Goal: Information Seeking & Learning: Learn about a topic

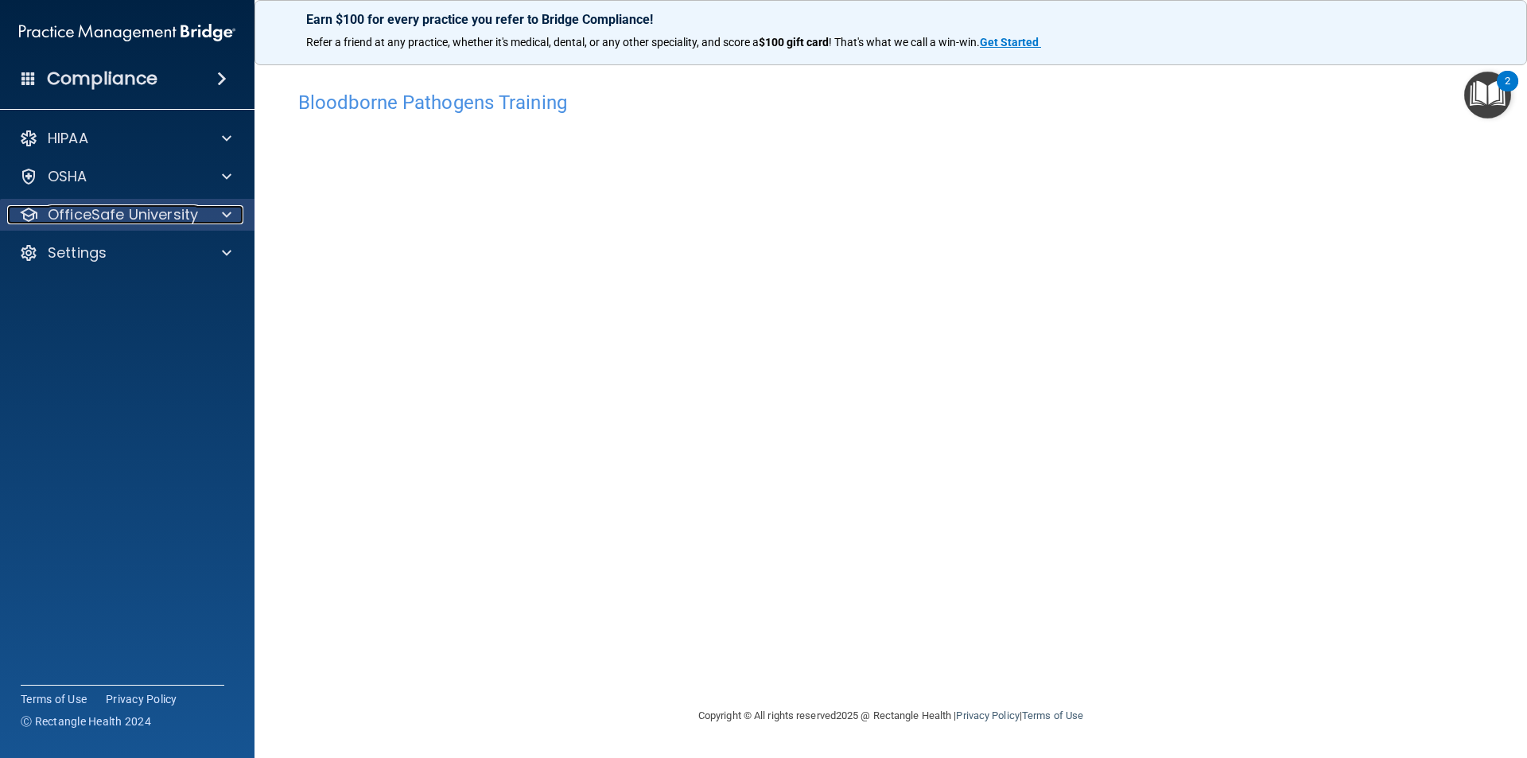
click at [216, 215] on div at bounding box center [224, 214] width 40 height 19
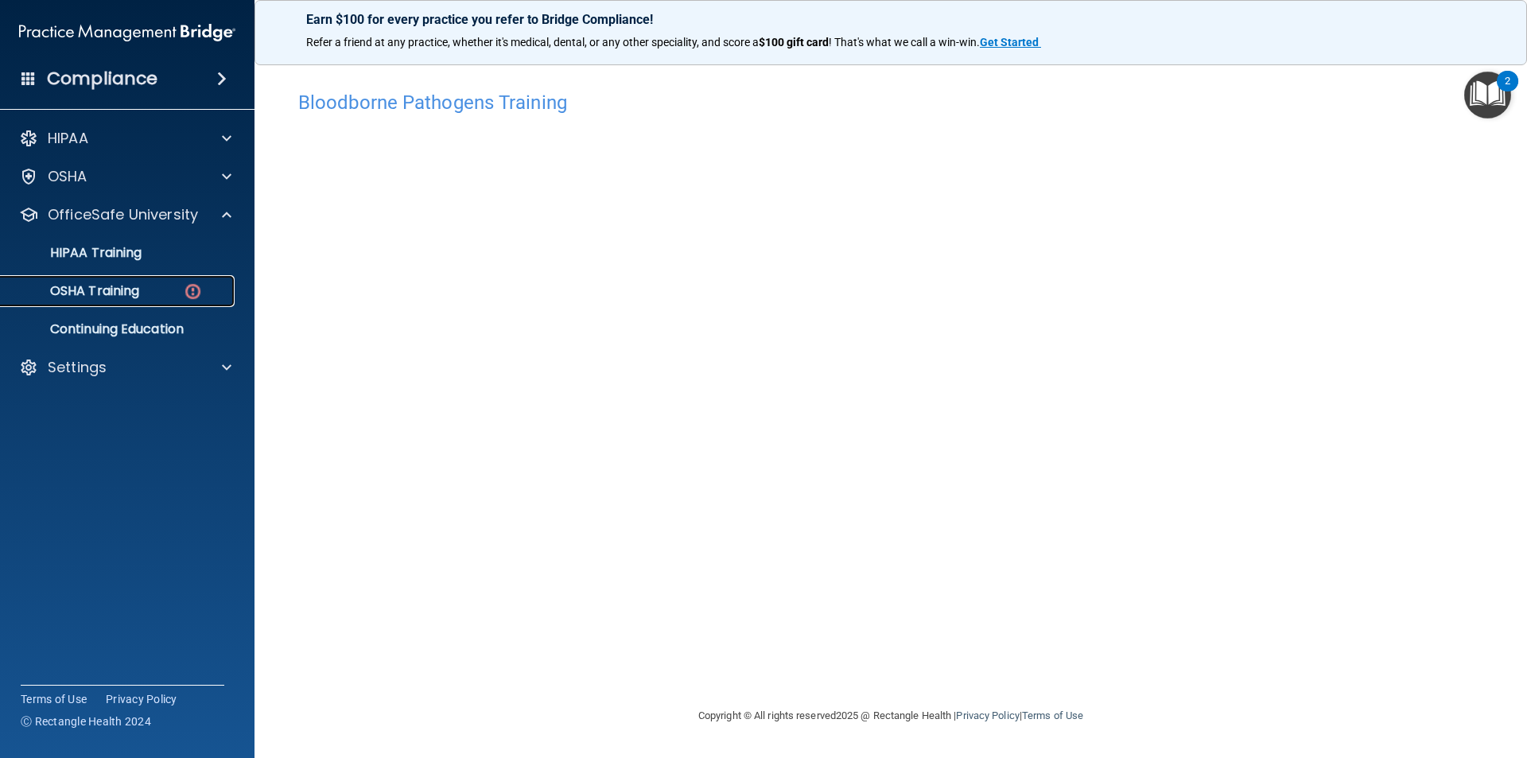
click at [189, 289] on img at bounding box center [193, 292] width 20 height 20
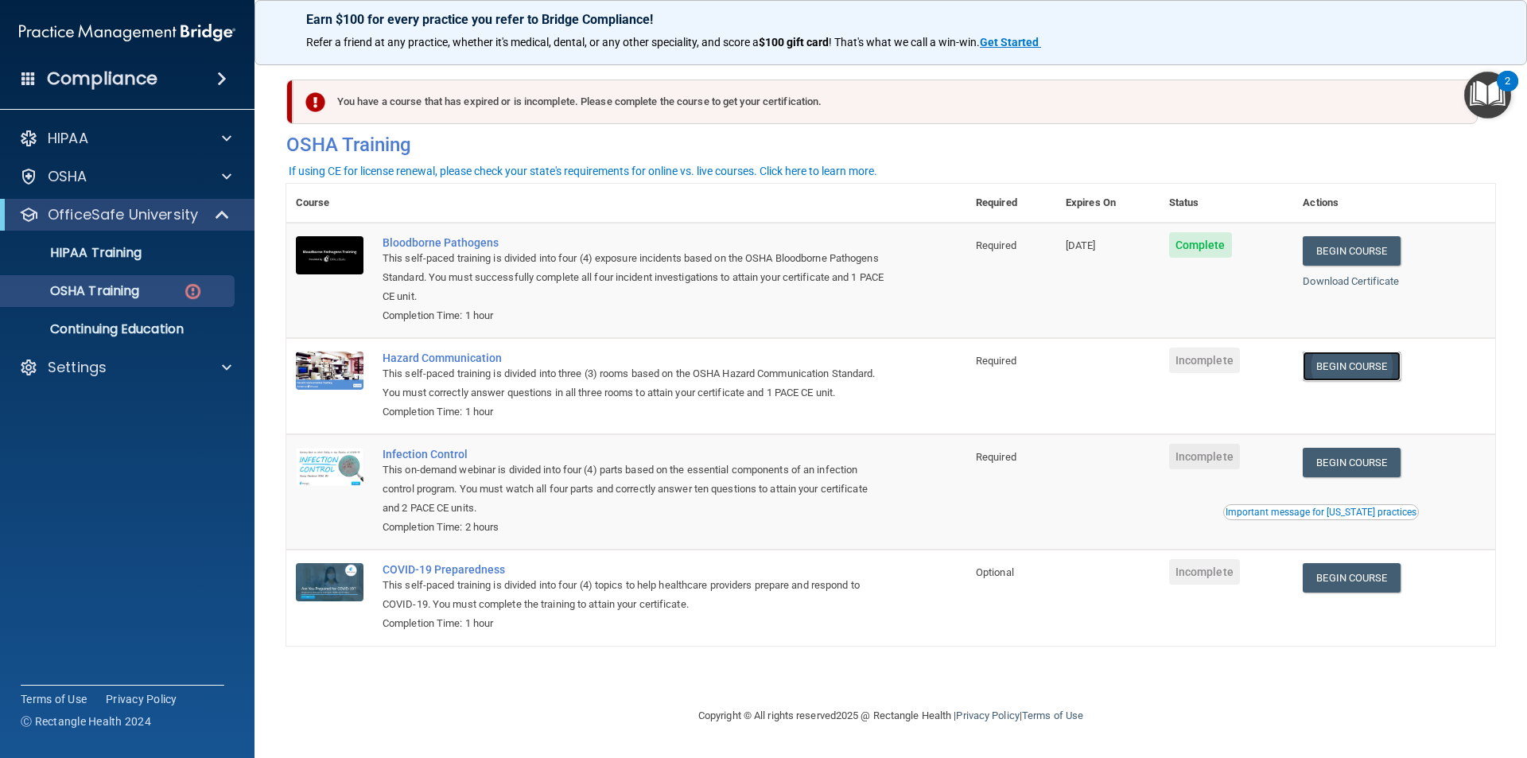
click at [1340, 363] on link "Begin Course" at bounding box center [1351, 366] width 97 height 29
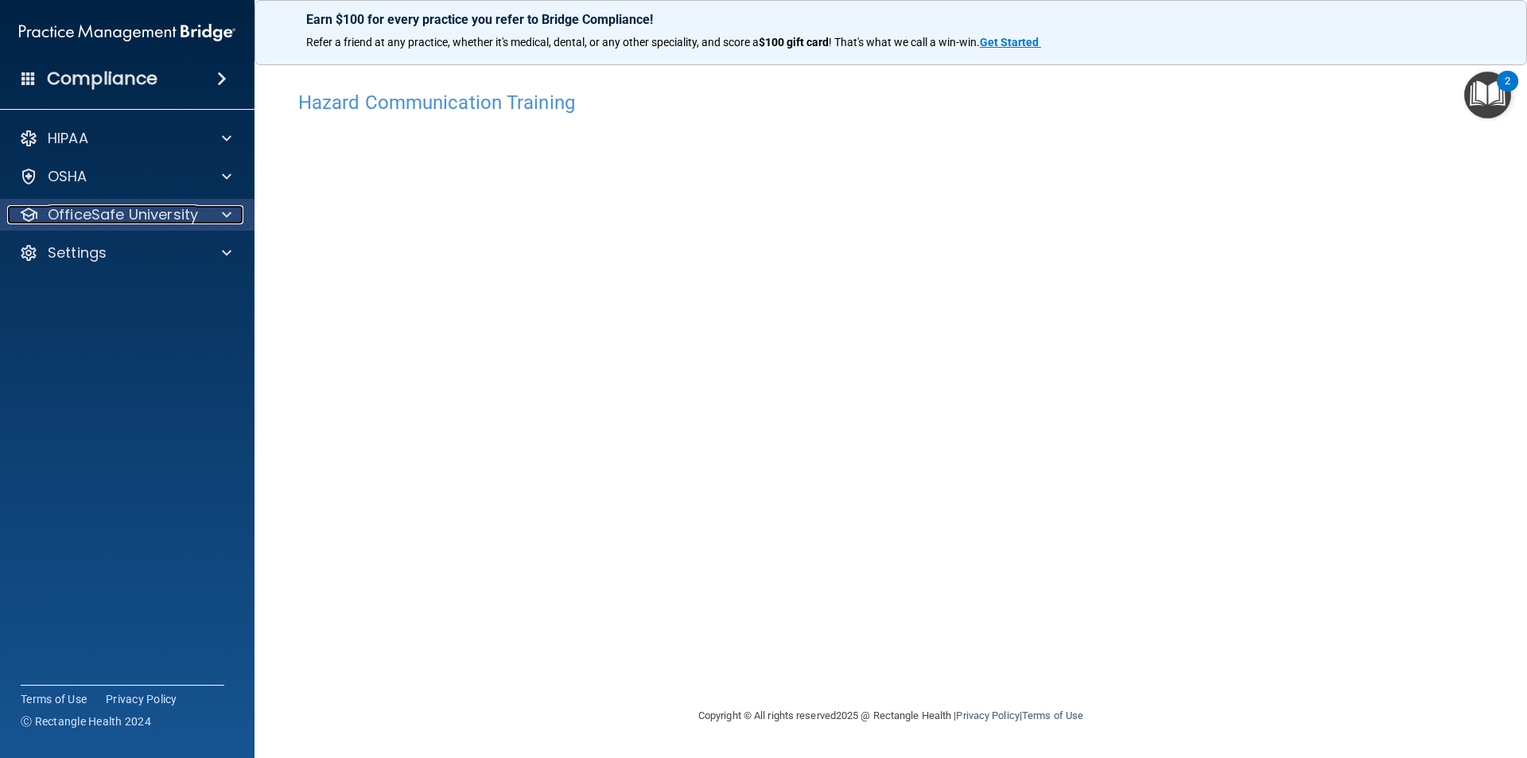
click at [223, 211] on span at bounding box center [227, 214] width 10 height 19
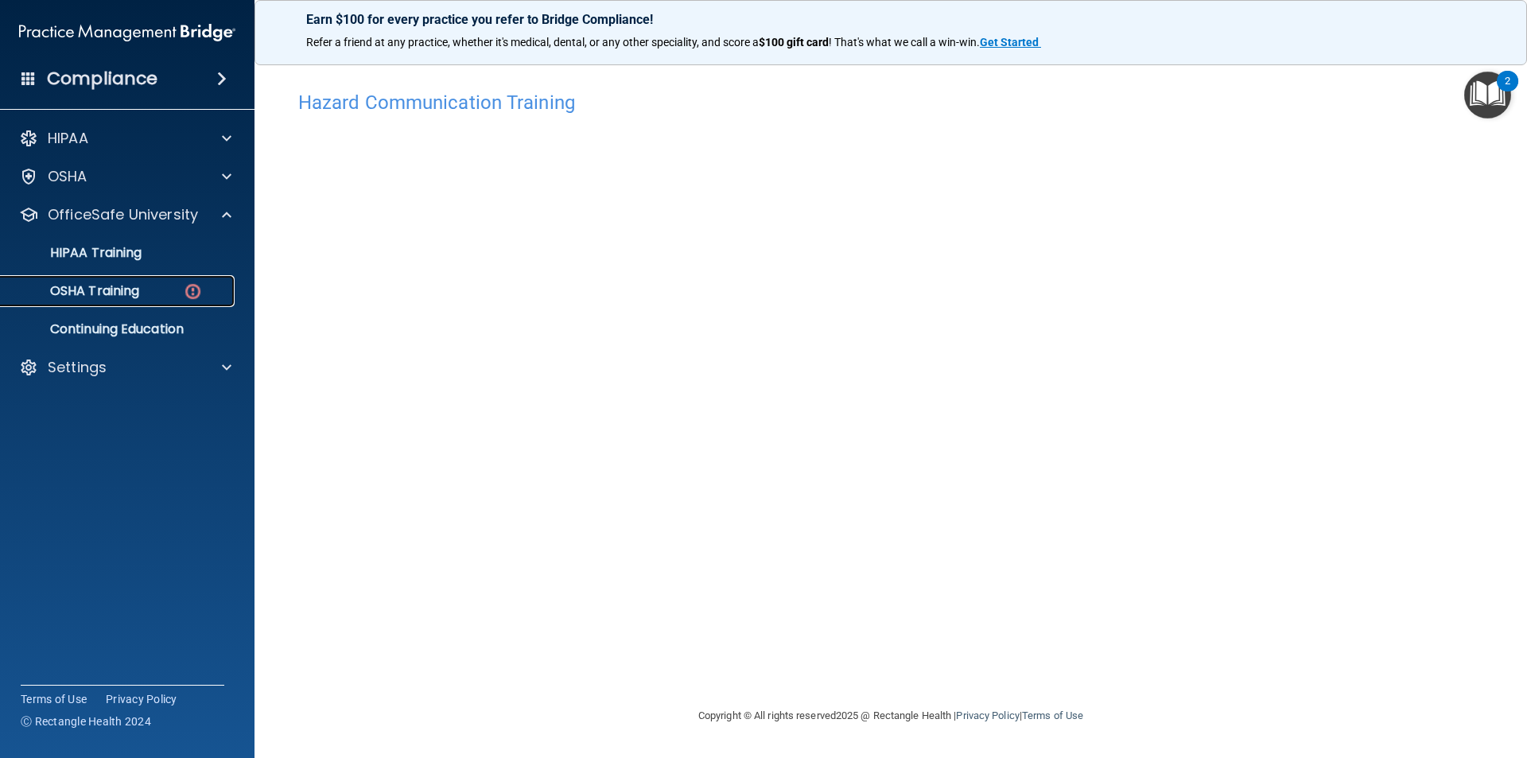
click at [199, 294] on img at bounding box center [193, 292] width 20 height 20
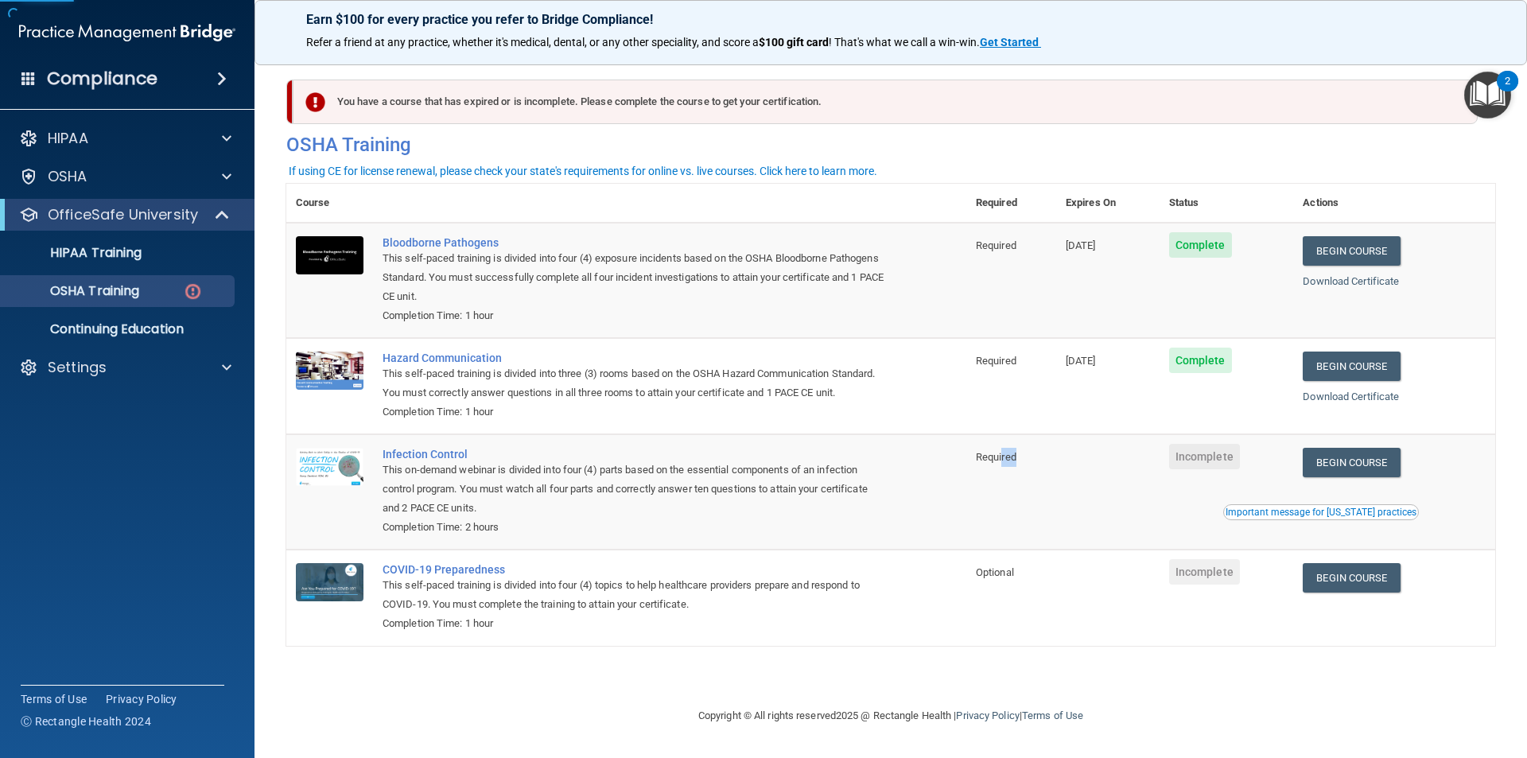
drag, startPoint x: 1052, startPoint y: 501, endPoint x: 1042, endPoint y: 516, distance: 17.2
click at [1051, 508] on td "Required" at bounding box center [1012, 491] width 90 height 115
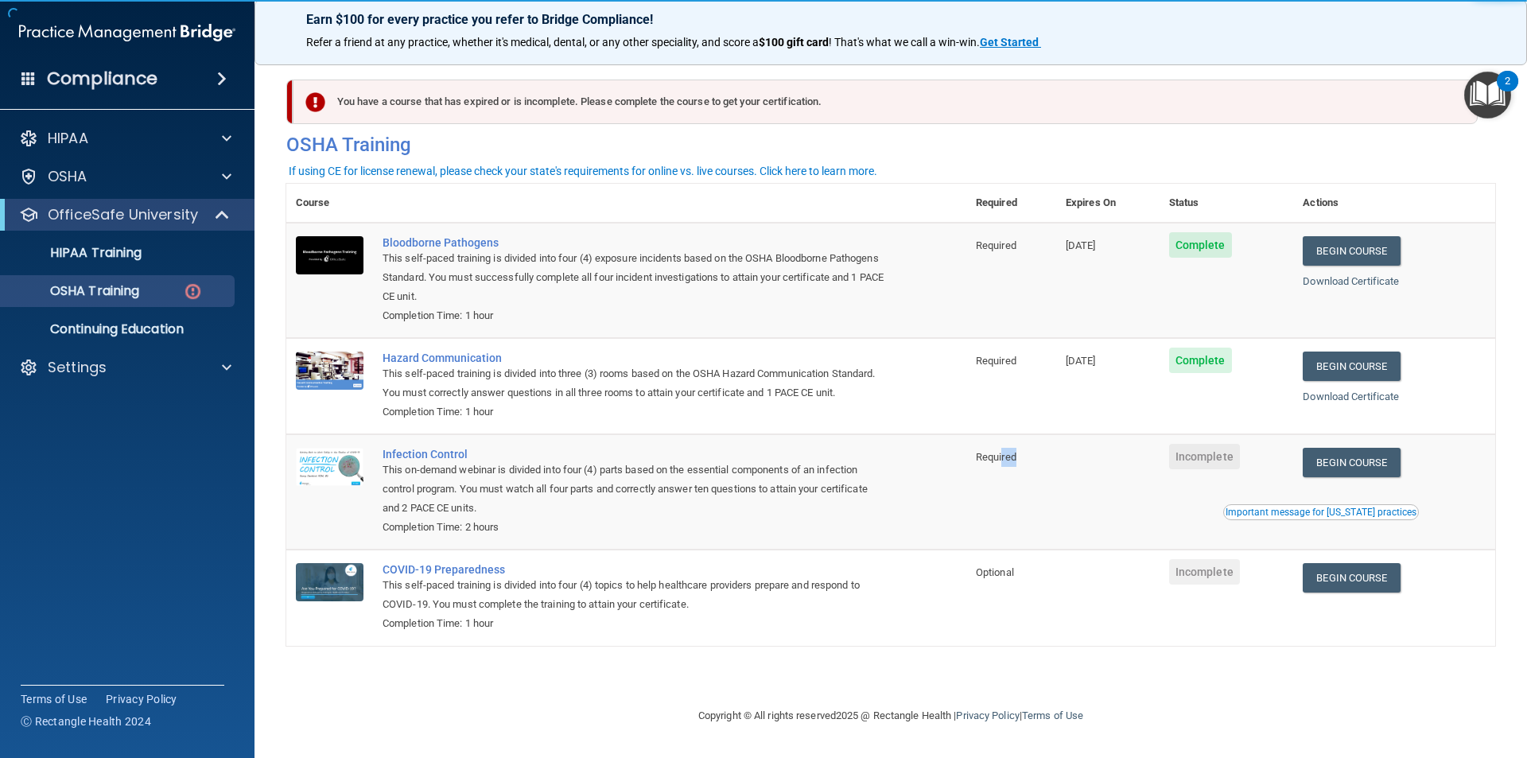
click at [1009, 482] on td "Required" at bounding box center [1012, 491] width 90 height 115
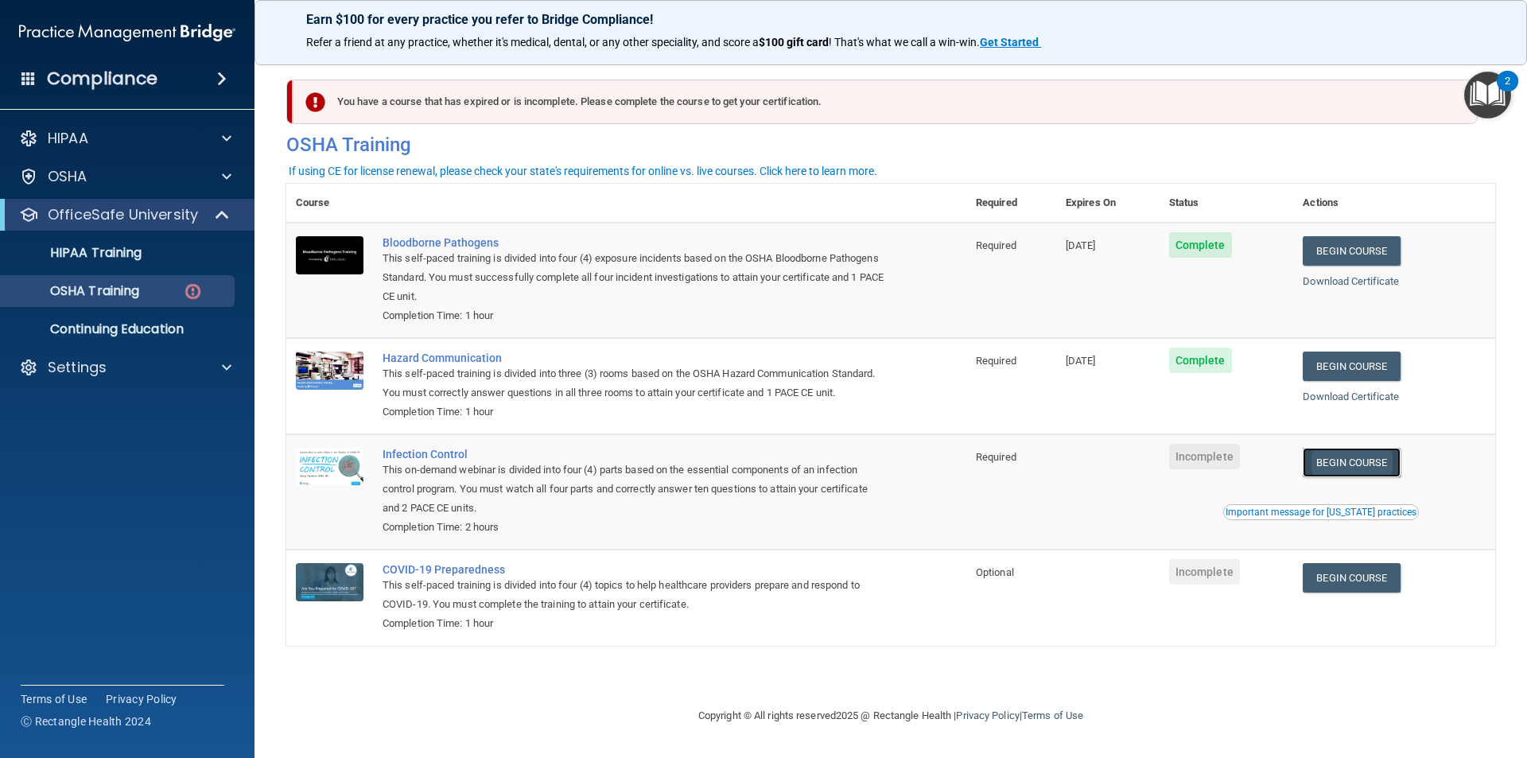
click at [1354, 467] on link "Begin Course" at bounding box center [1351, 462] width 97 height 29
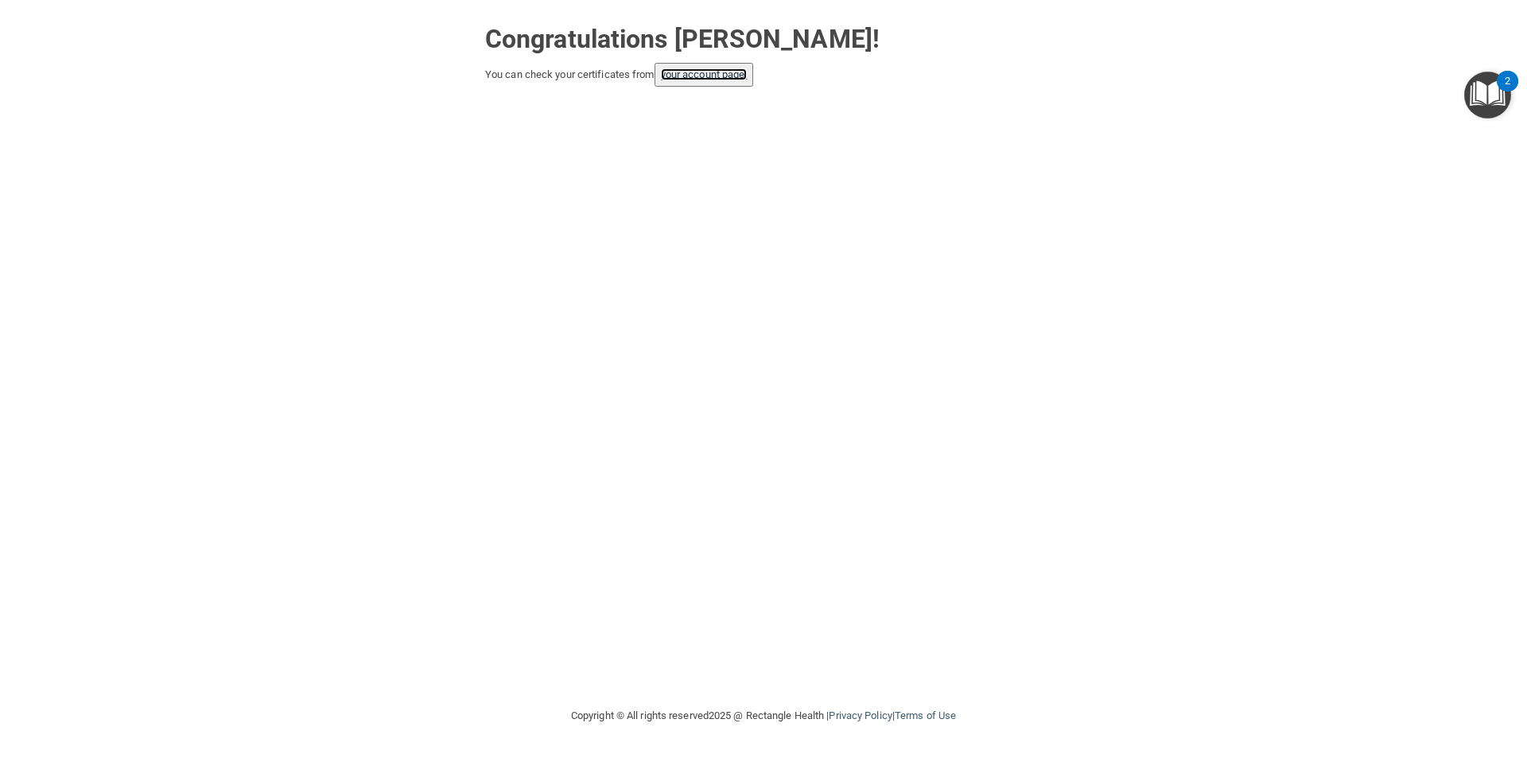
click at [748, 77] on link "your account page!" at bounding box center [704, 74] width 87 height 12
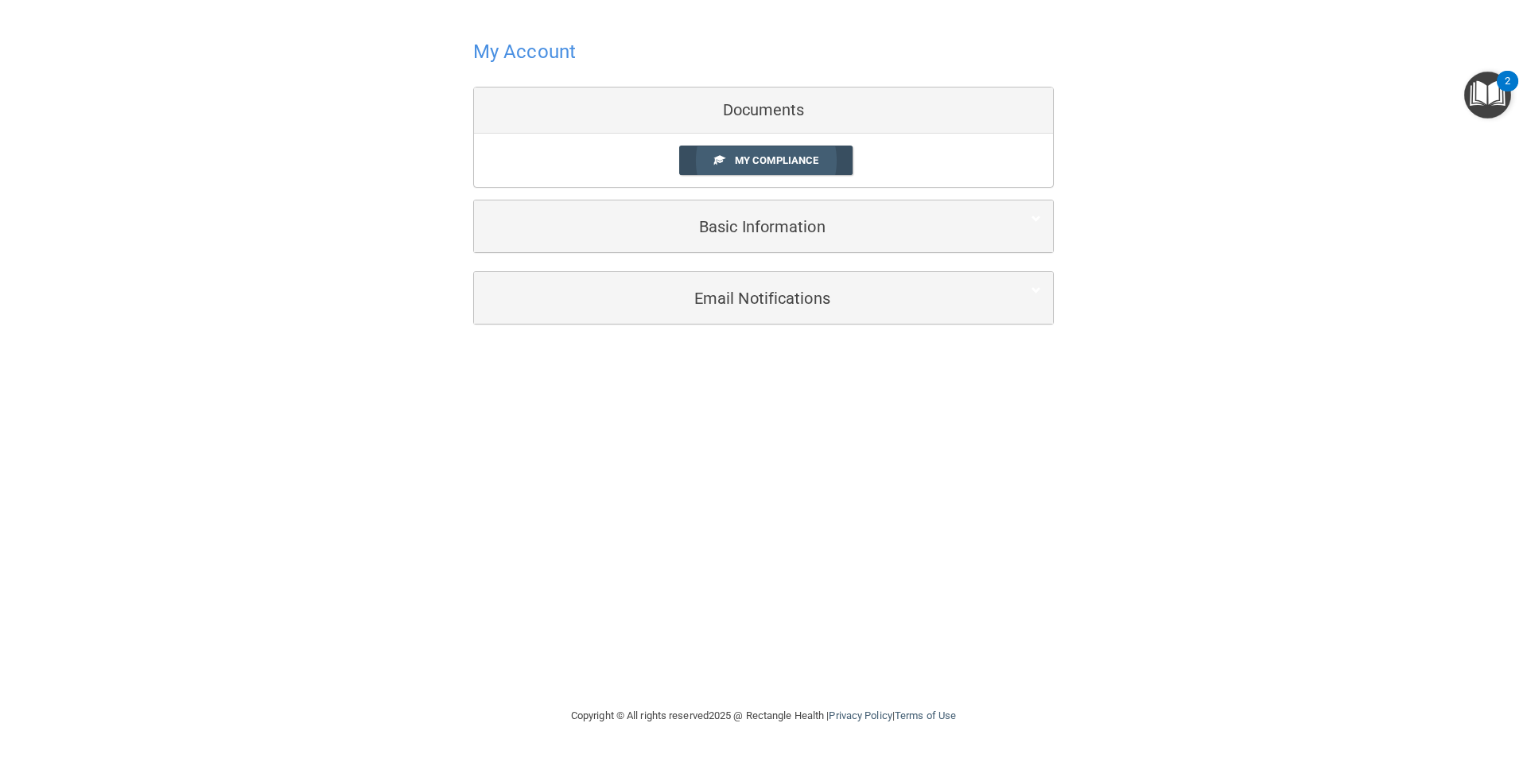
click at [758, 162] on span "My Compliance" at bounding box center [777, 160] width 84 height 12
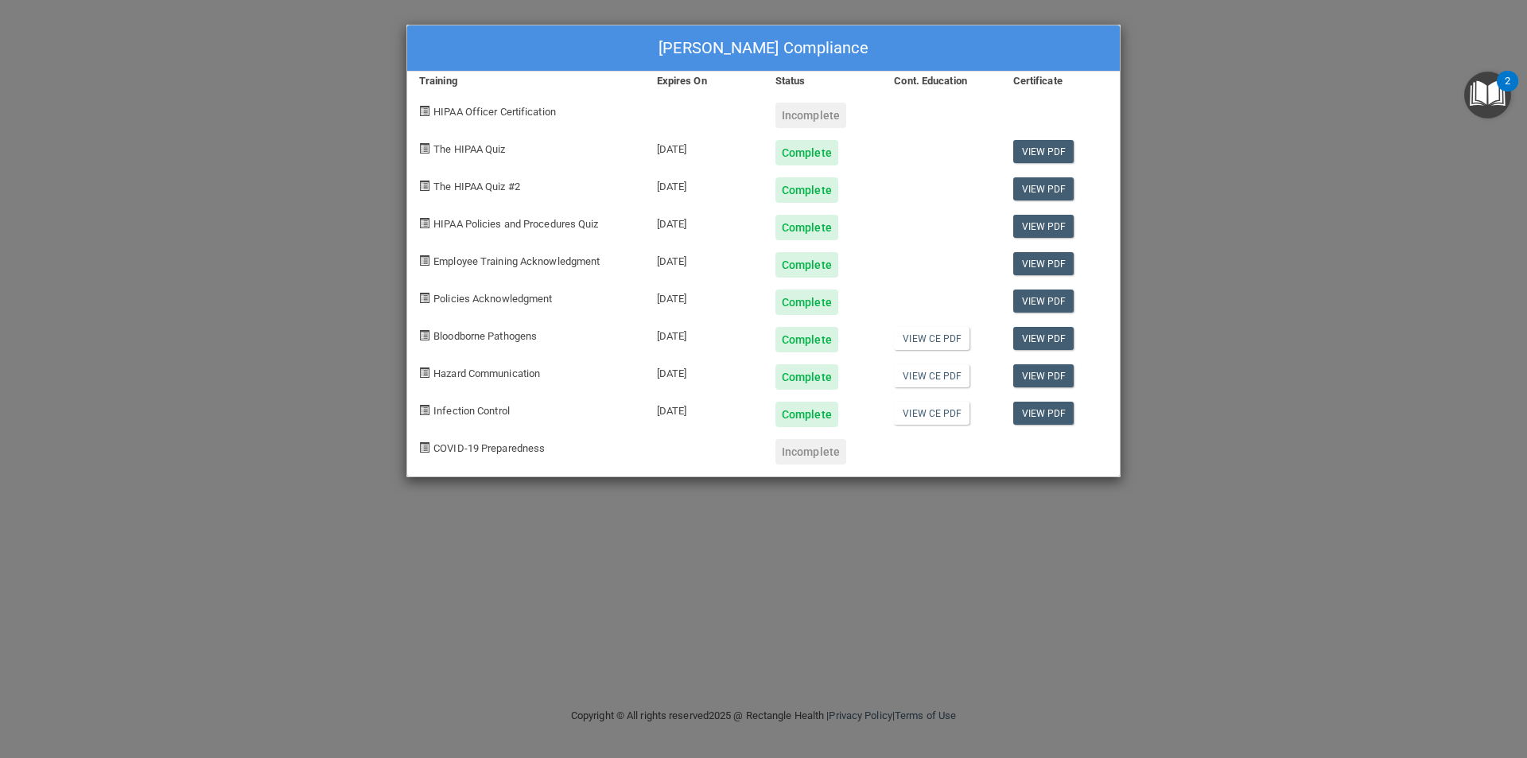
click at [809, 119] on div "Incomplete" at bounding box center [811, 115] width 71 height 25
click at [824, 449] on div "Incomplete" at bounding box center [811, 451] width 71 height 25
click at [947, 333] on link "View CE PDF" at bounding box center [932, 338] width 76 height 23
click at [927, 378] on link "View CE PDF" at bounding box center [932, 375] width 76 height 23
click at [908, 409] on link "View CE PDF" at bounding box center [932, 413] width 76 height 23
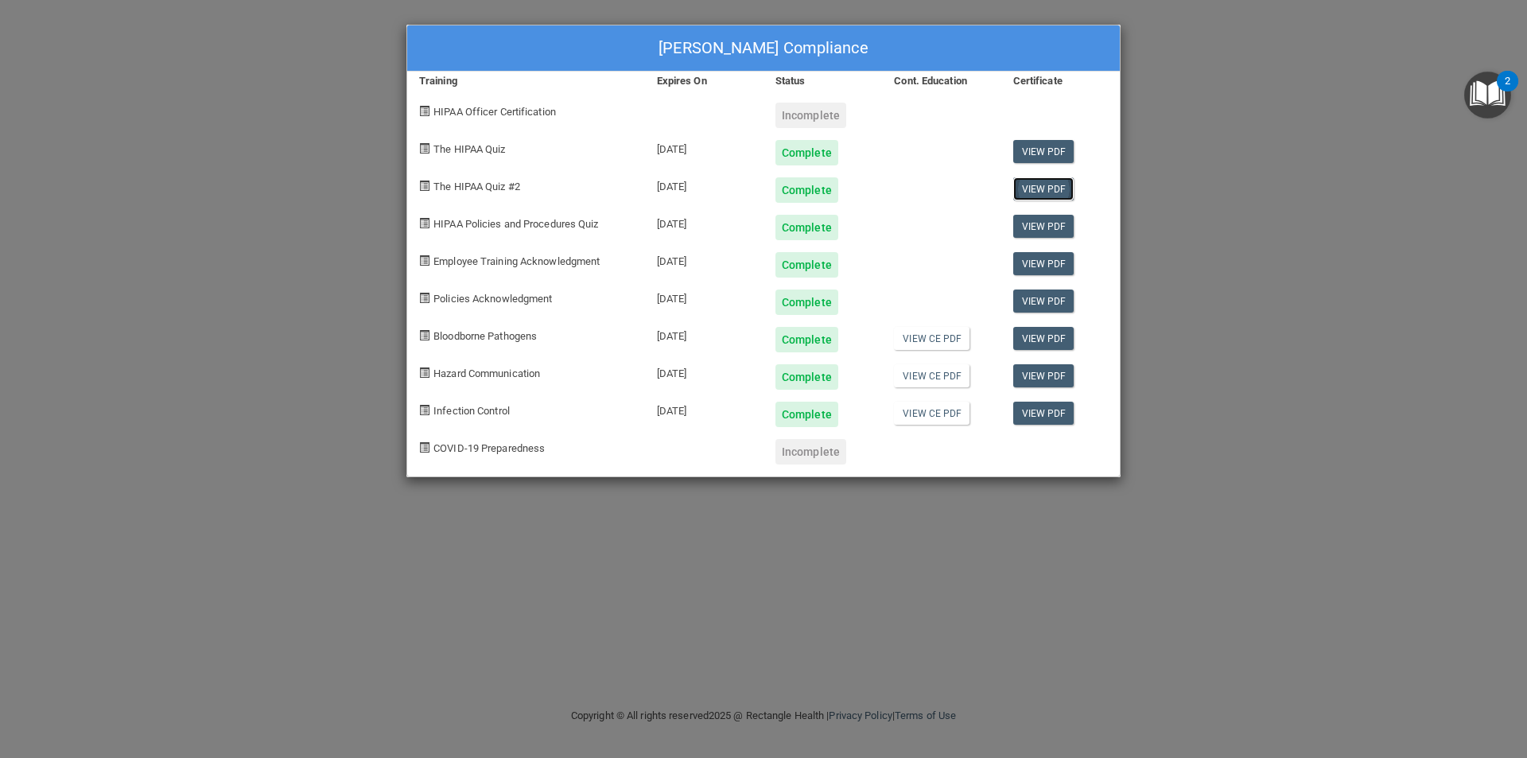
click at [1050, 184] on link "View PDF" at bounding box center [1044, 188] width 61 height 23
click at [1048, 256] on link "View PDF" at bounding box center [1044, 263] width 61 height 23
click at [1037, 303] on link "View PDF" at bounding box center [1044, 301] width 61 height 23
click at [1062, 333] on link "View PDF" at bounding box center [1044, 338] width 61 height 23
click at [1046, 373] on link "View PDF" at bounding box center [1044, 375] width 61 height 23
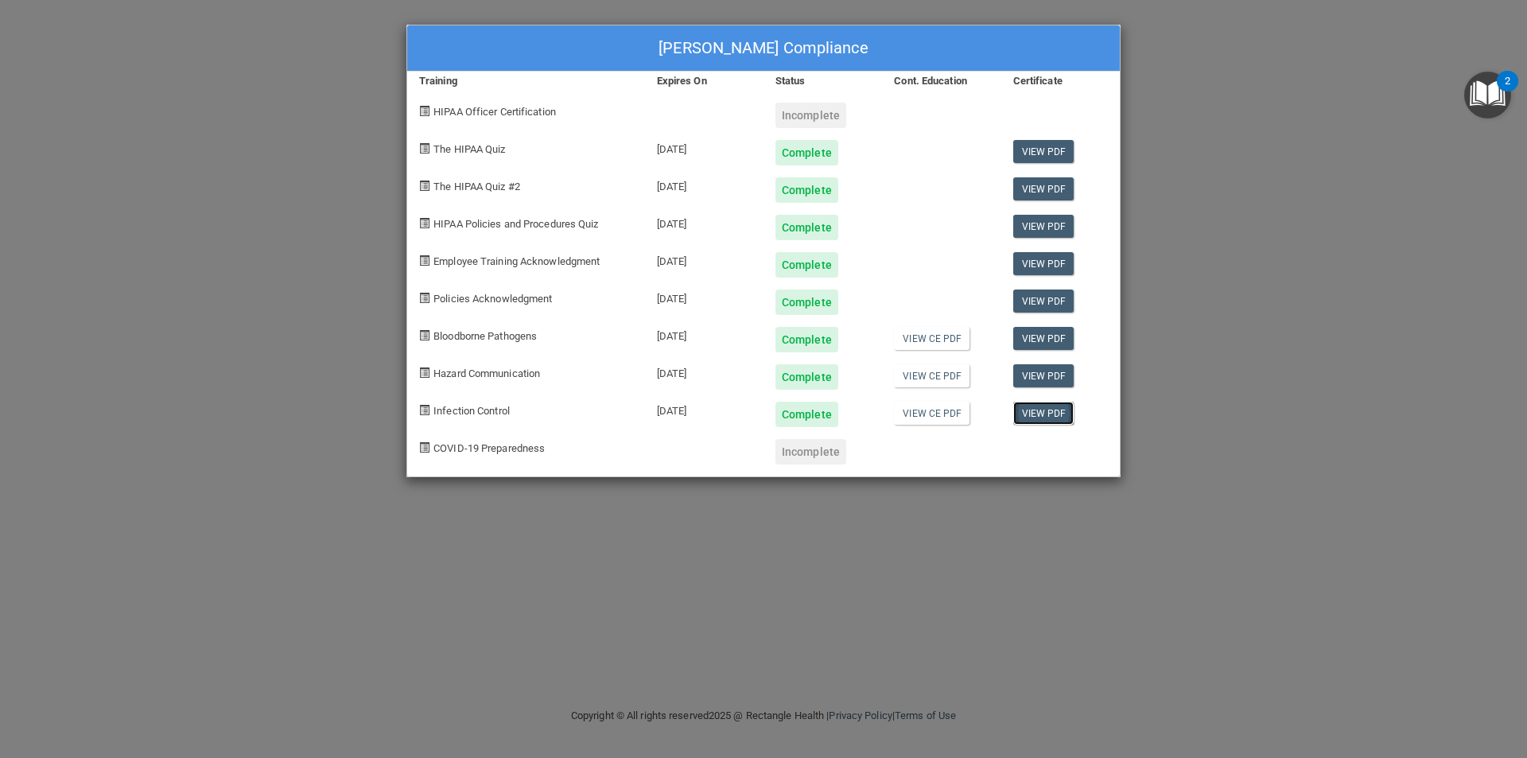
click at [1046, 409] on link "View PDF" at bounding box center [1044, 413] width 61 height 23
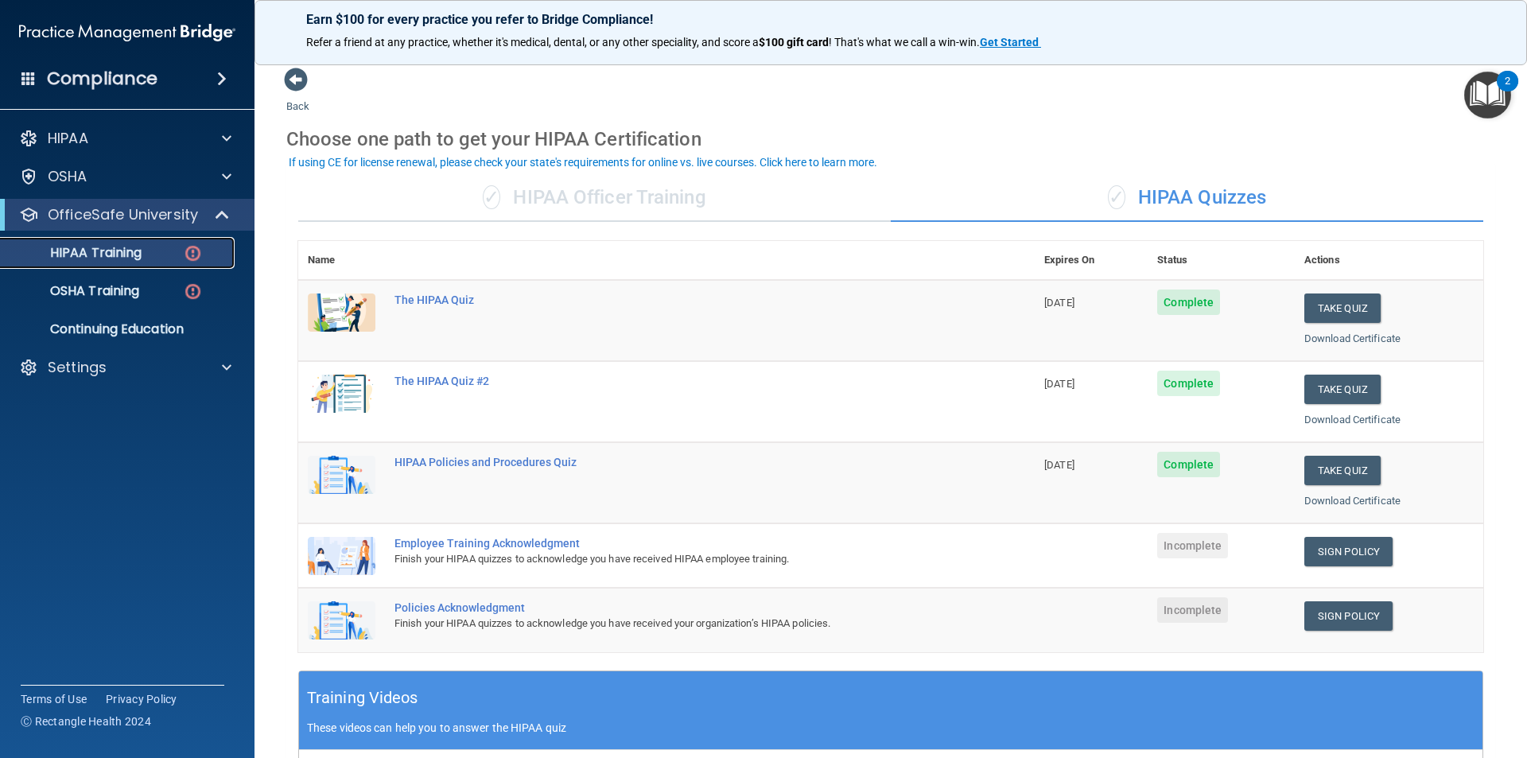
click at [198, 251] on img at bounding box center [193, 253] width 20 height 20
click at [163, 292] on div "OSHA Training" at bounding box center [118, 291] width 217 height 16
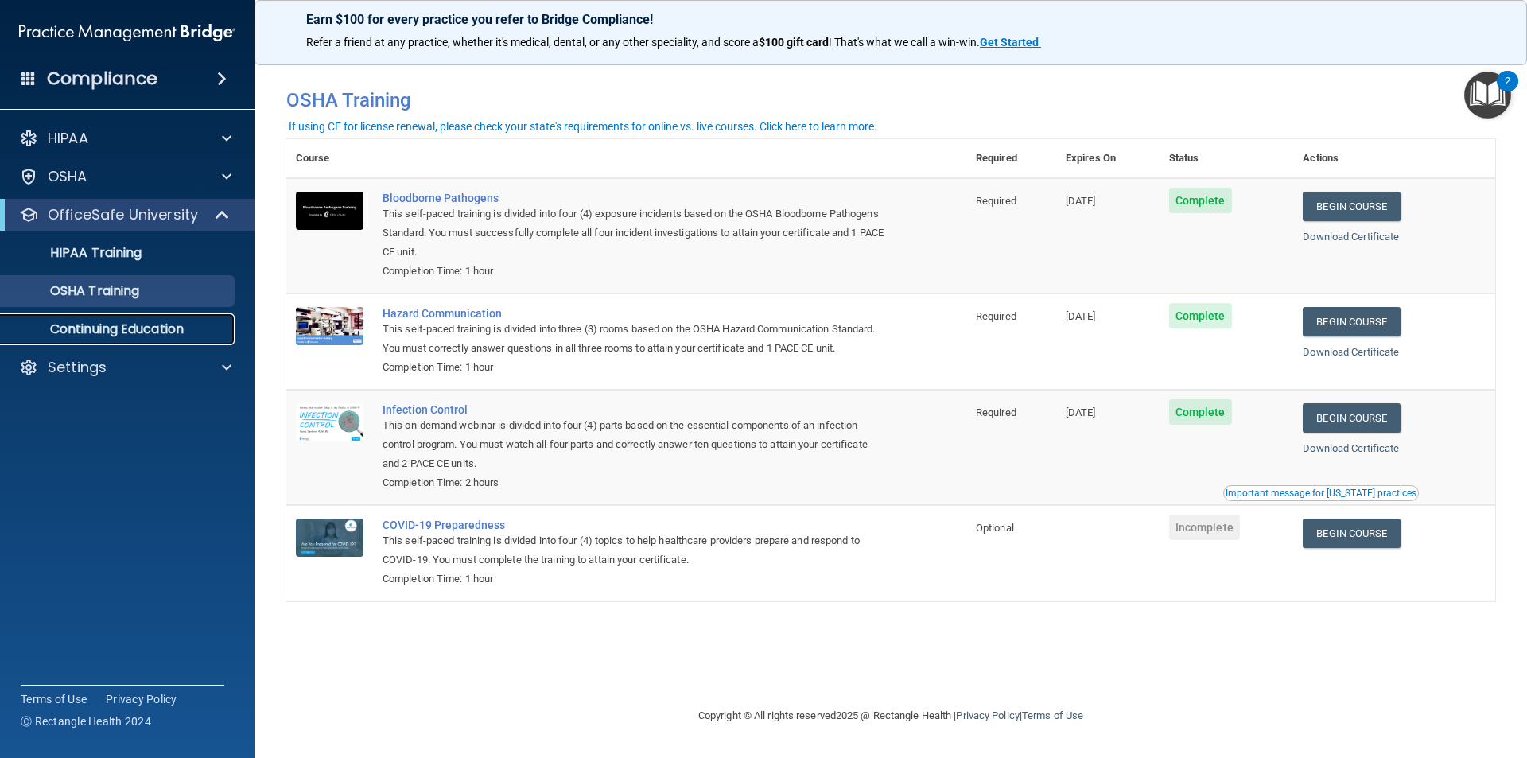
click at [153, 331] on p "Continuing Education" at bounding box center [118, 329] width 217 height 16
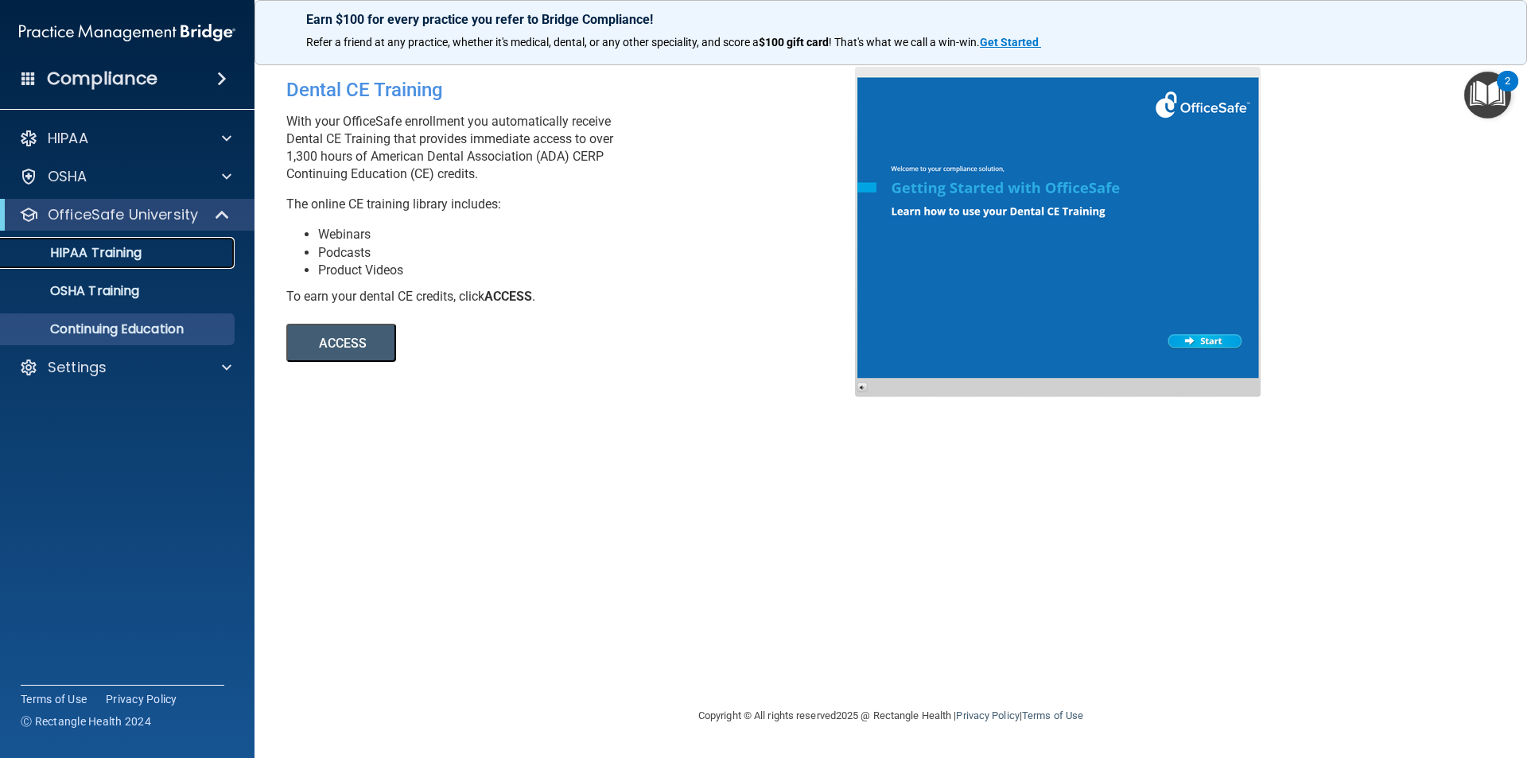
click at [124, 250] on p "HIPAA Training" at bounding box center [75, 253] width 131 height 16
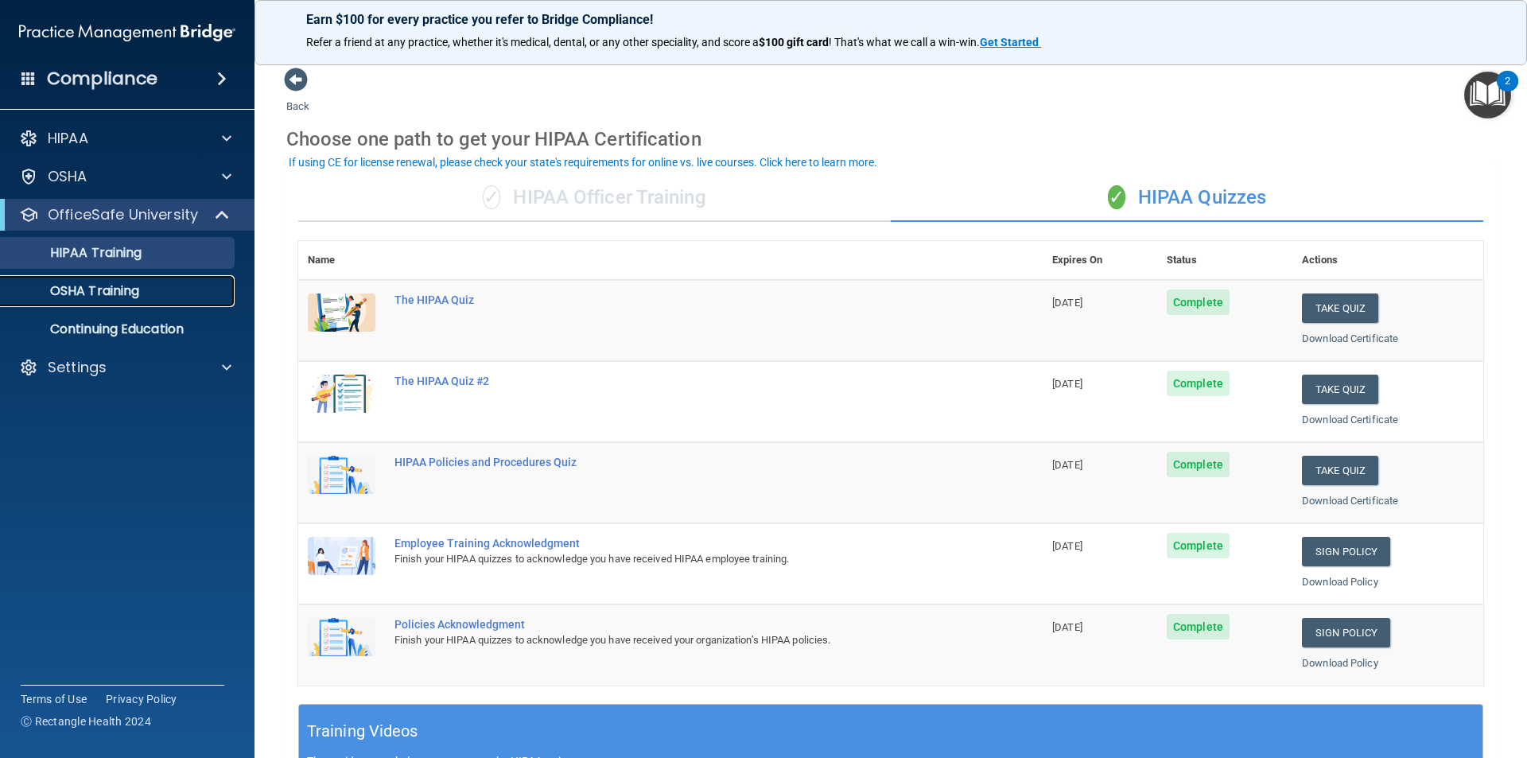
click at [160, 283] on div "OSHA Training" at bounding box center [118, 291] width 217 height 16
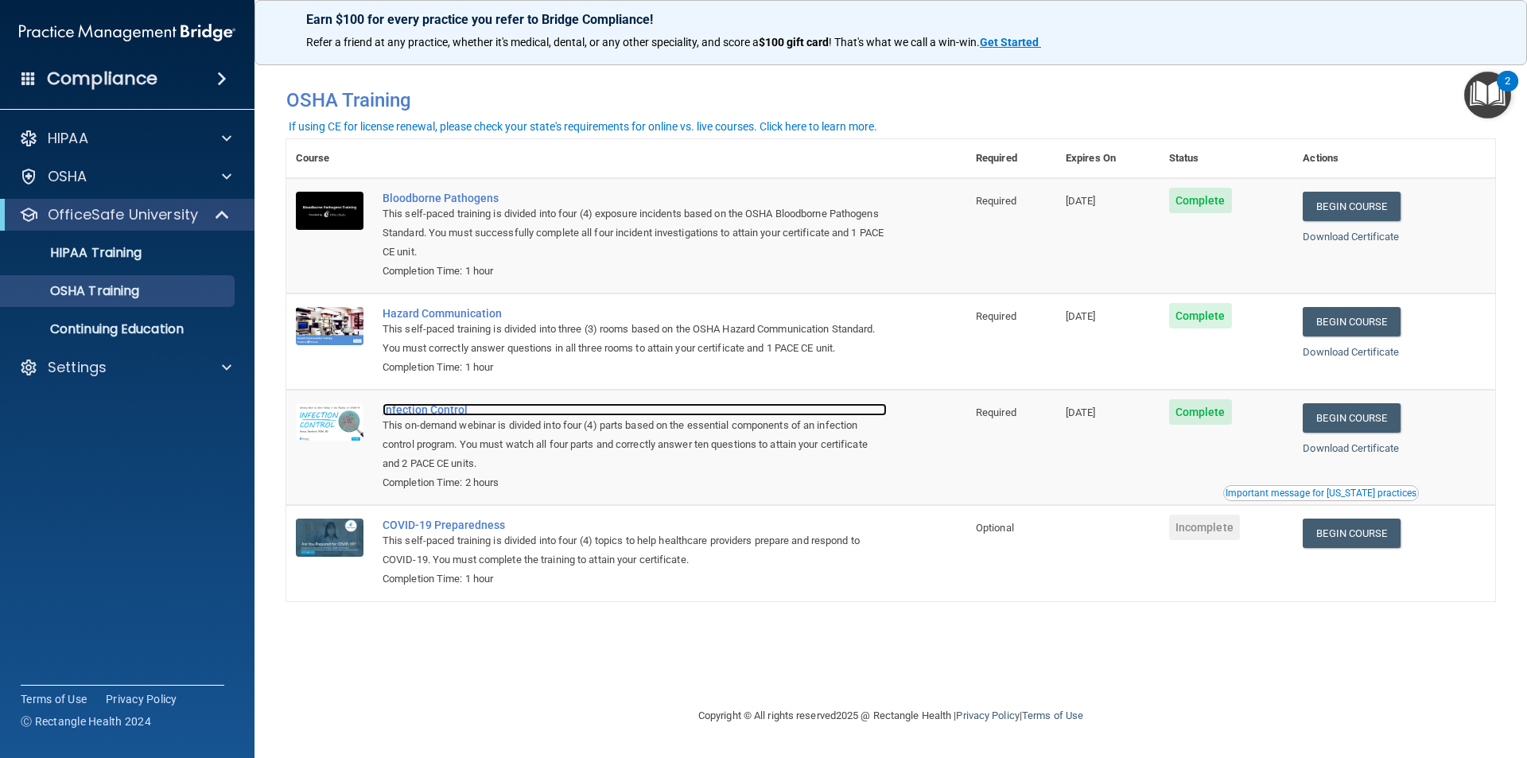
click at [428, 410] on div "Infection Control" at bounding box center [635, 409] width 504 height 13
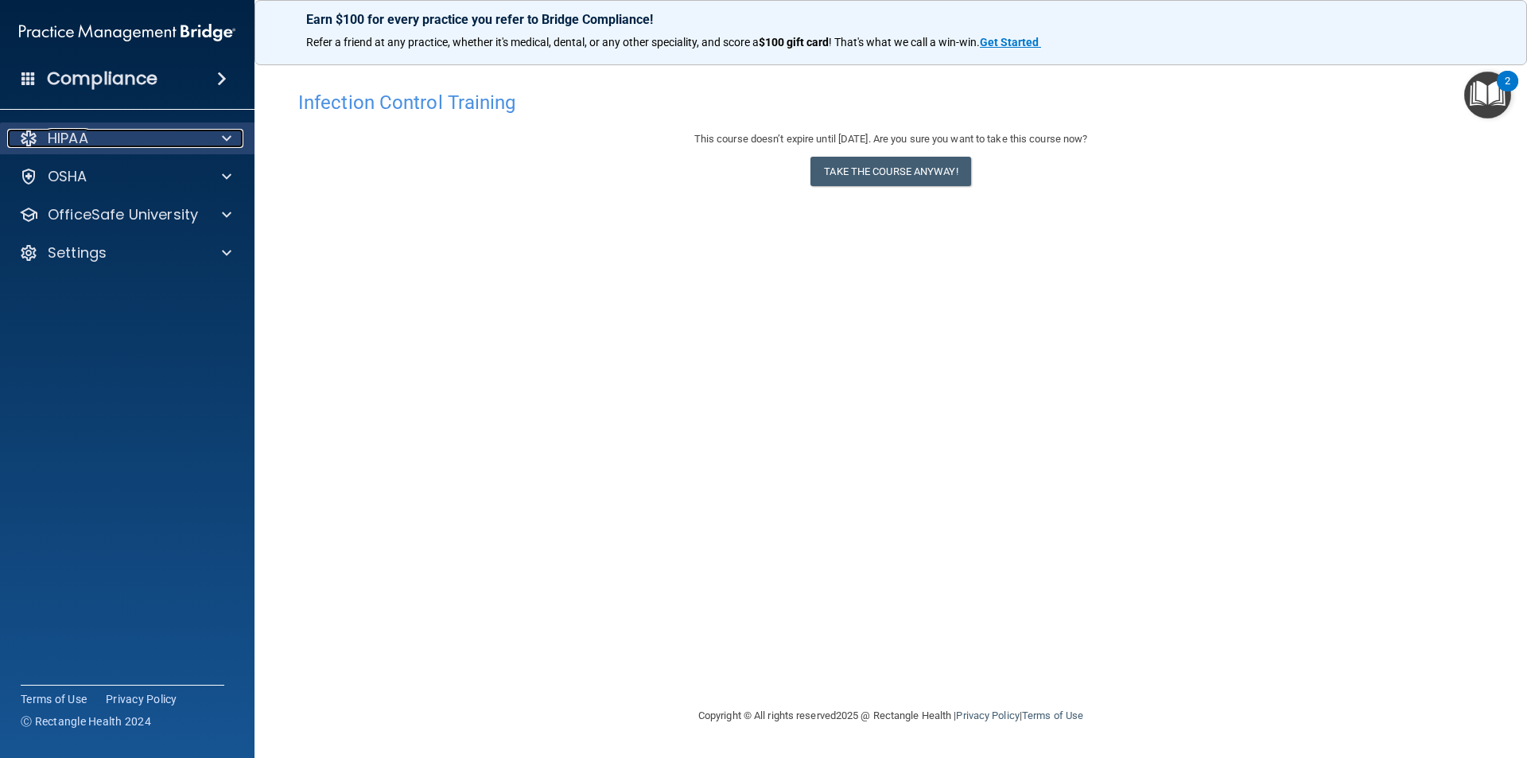
click at [239, 133] on div at bounding box center [224, 138] width 40 height 19
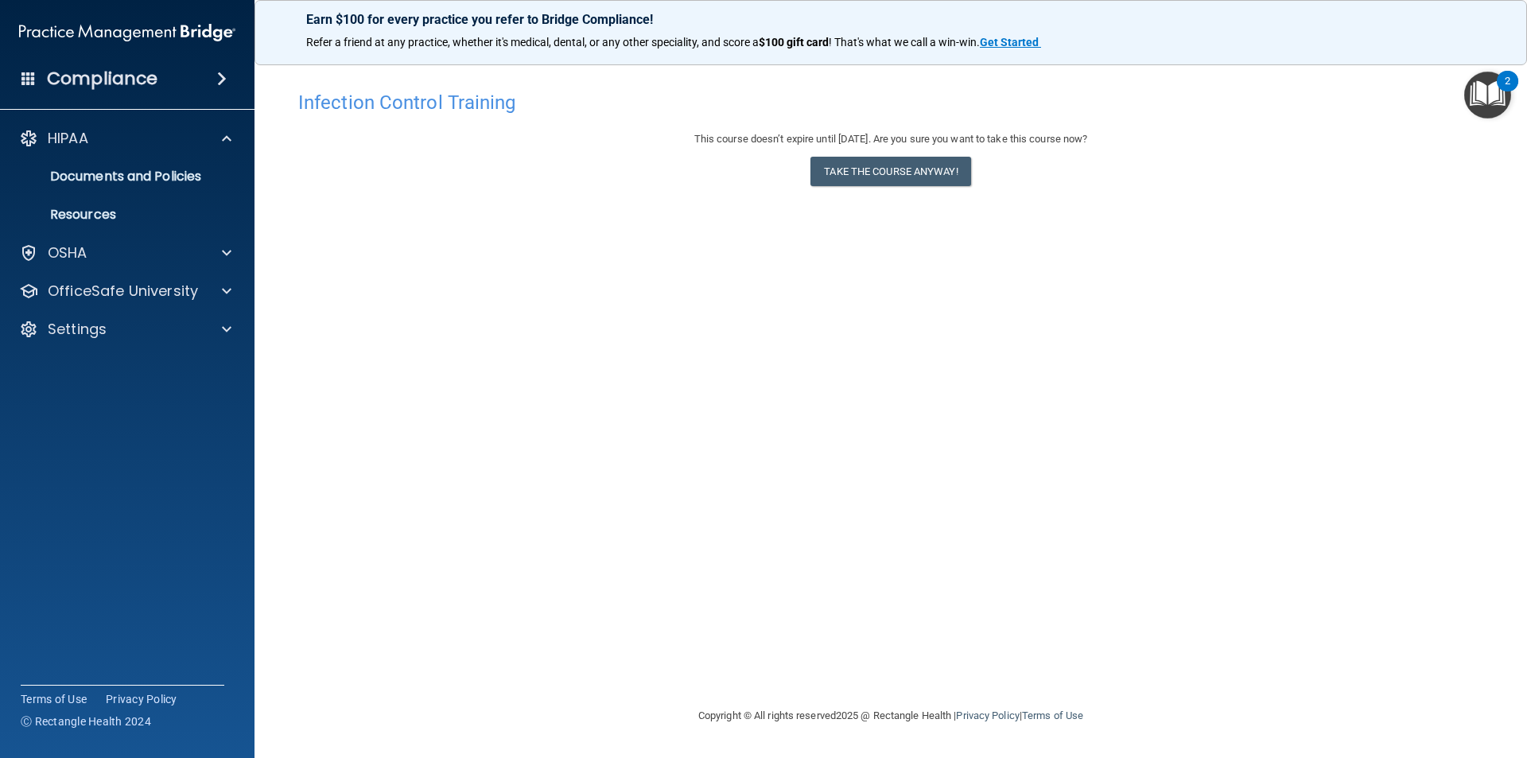
click at [235, 186] on li "Documents and Policies" at bounding box center [128, 177] width 288 height 32
click at [182, 175] on p "Documents and Policies" at bounding box center [118, 177] width 217 height 16
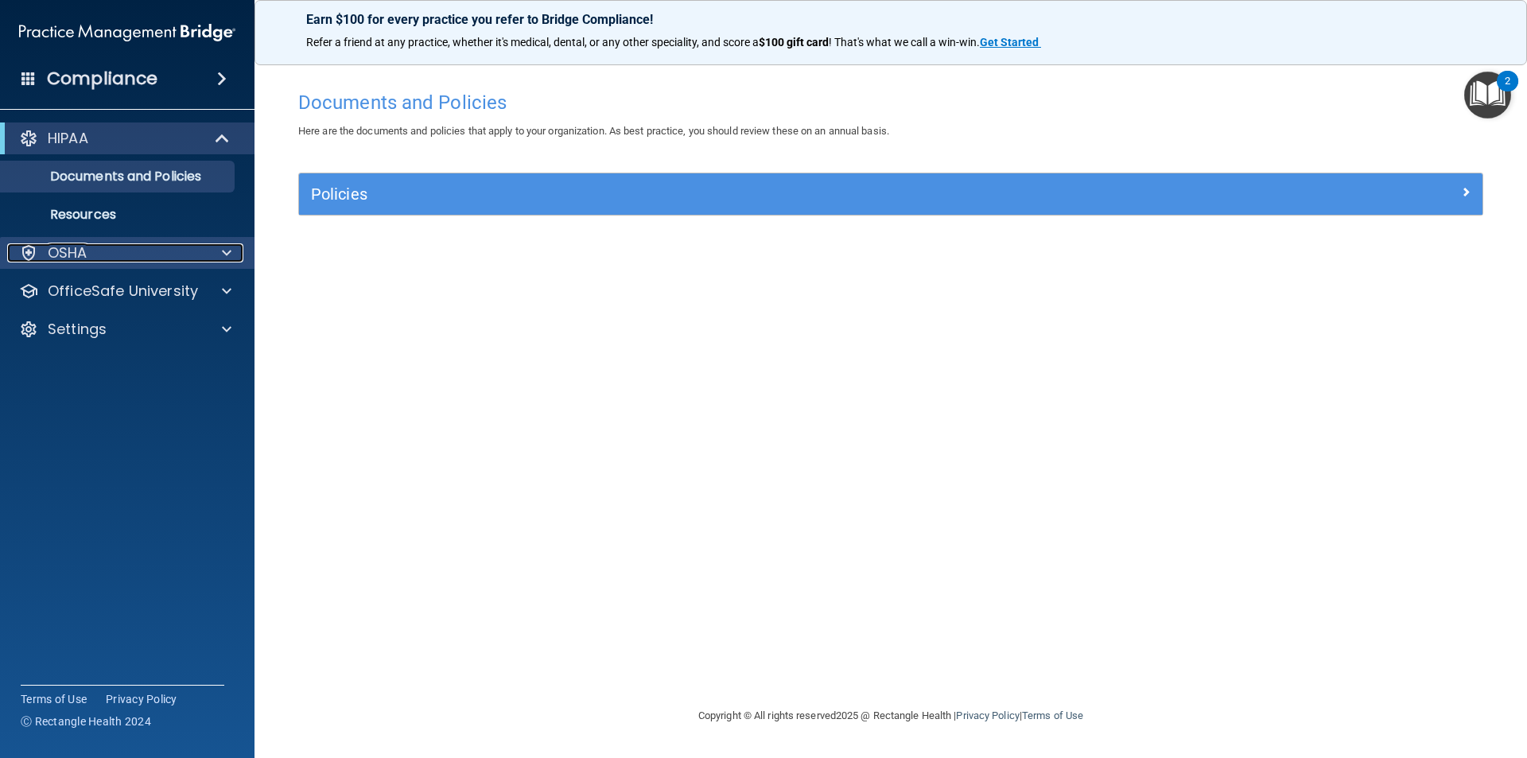
click at [170, 250] on div "OSHA" at bounding box center [105, 252] width 197 height 19
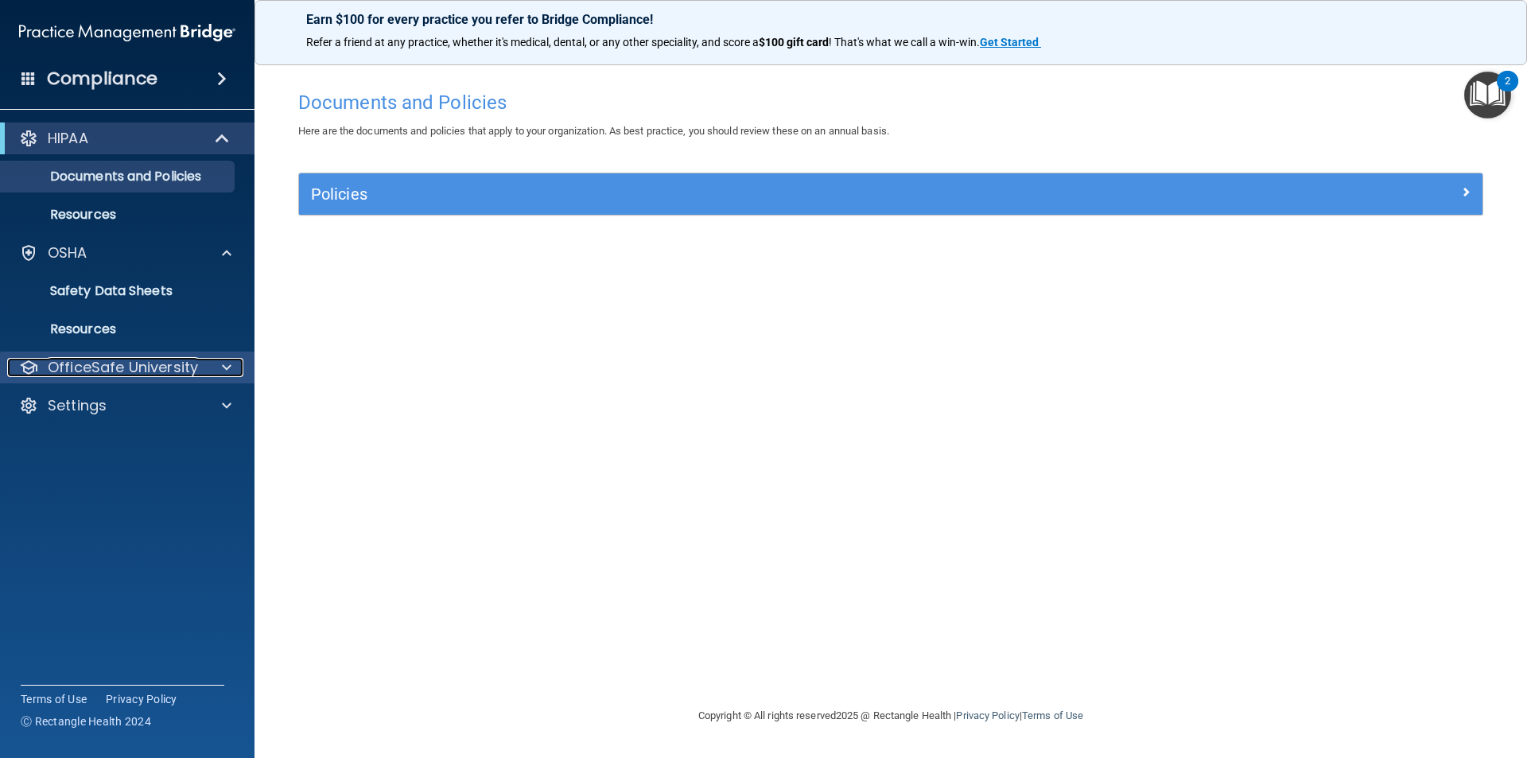
click at [173, 367] on p "OfficeSafe University" at bounding box center [123, 367] width 150 height 19
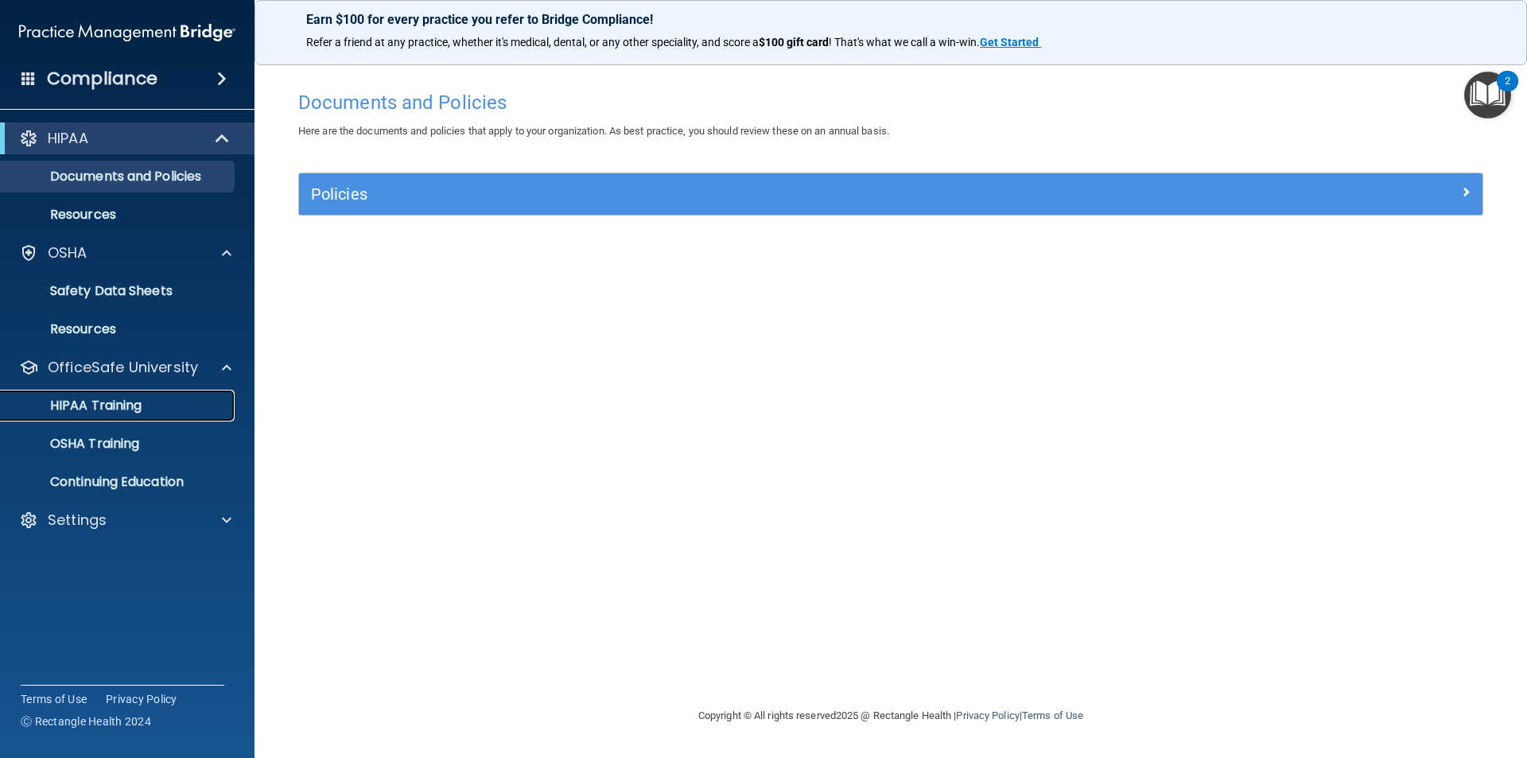
click at [160, 414] on link "HIPAA Training" at bounding box center [109, 406] width 251 height 32
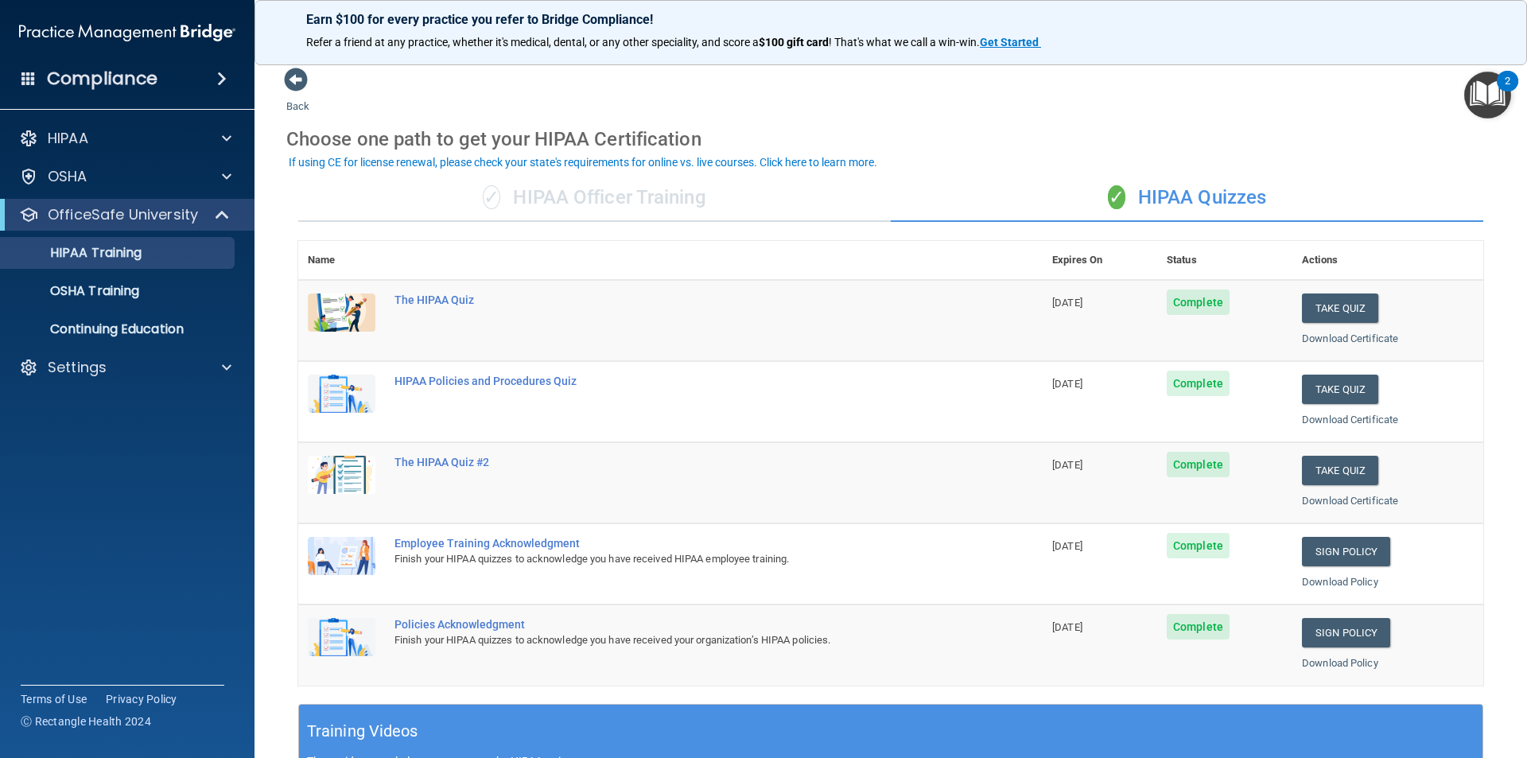
click at [674, 197] on div "✓ HIPAA Officer Training" at bounding box center [594, 198] width 593 height 48
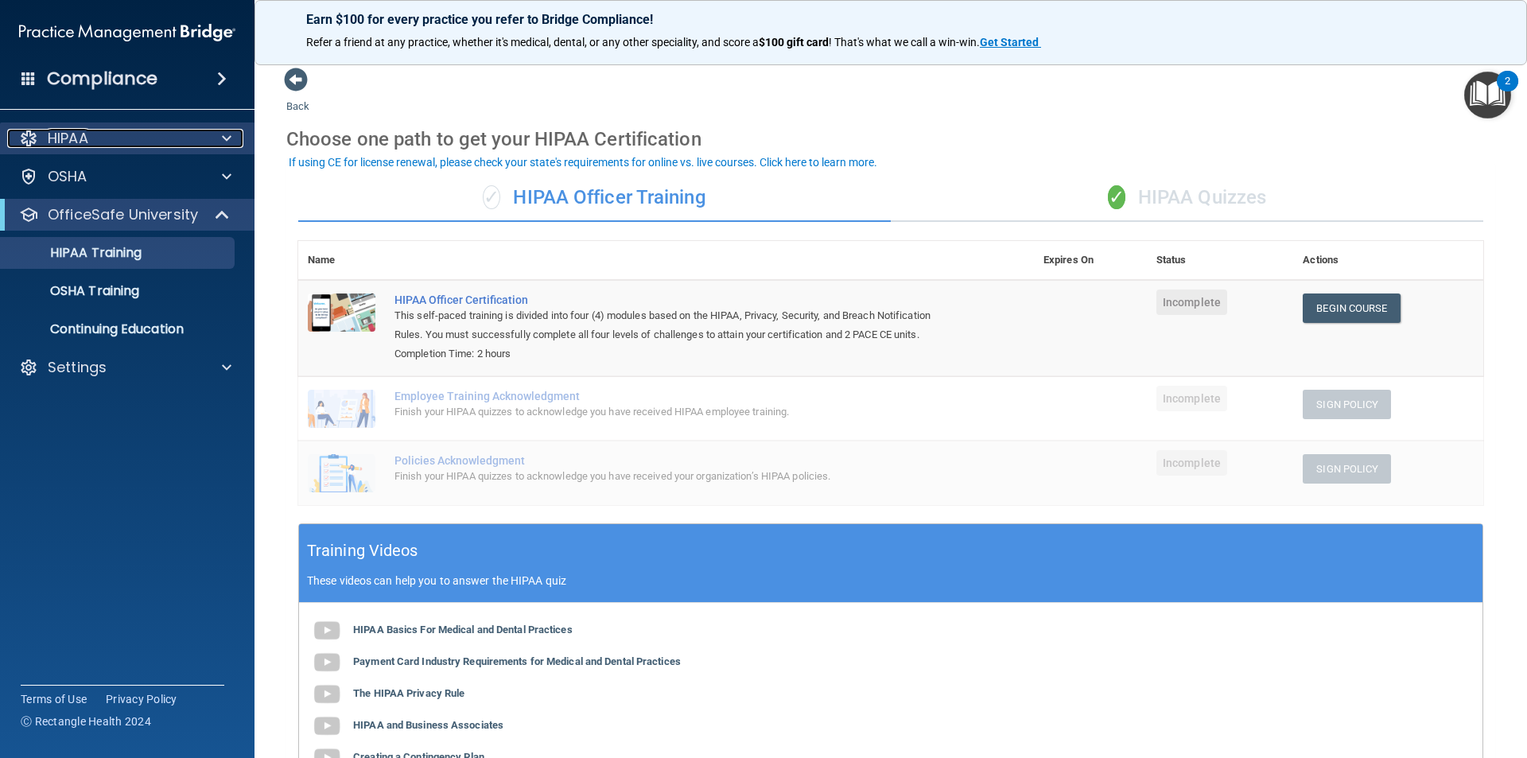
click at [225, 137] on span at bounding box center [227, 138] width 10 height 19
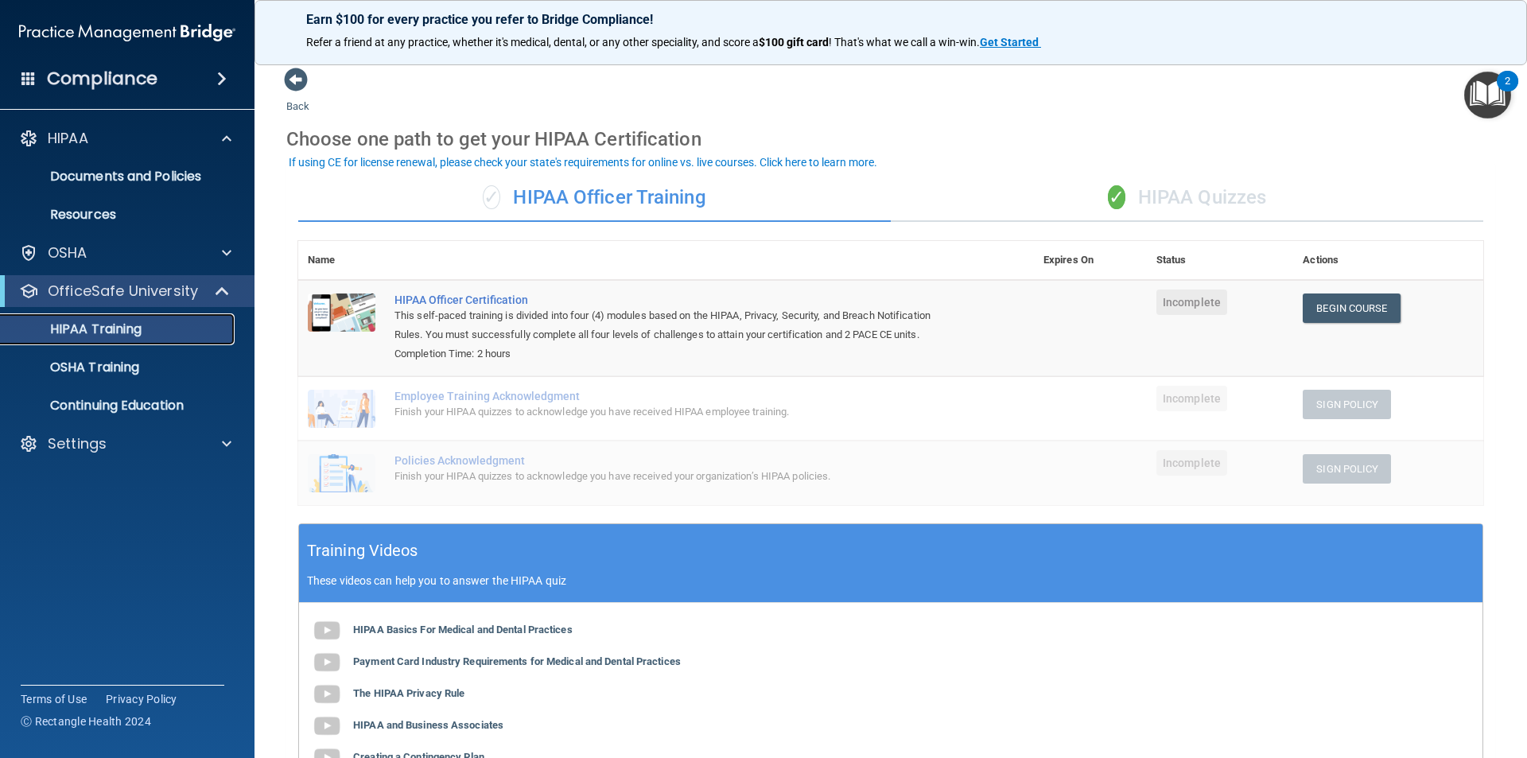
click at [202, 327] on div "HIPAA Training" at bounding box center [118, 329] width 217 height 16
click at [1124, 203] on div "✓ HIPAA Quizzes" at bounding box center [1187, 198] width 593 height 48
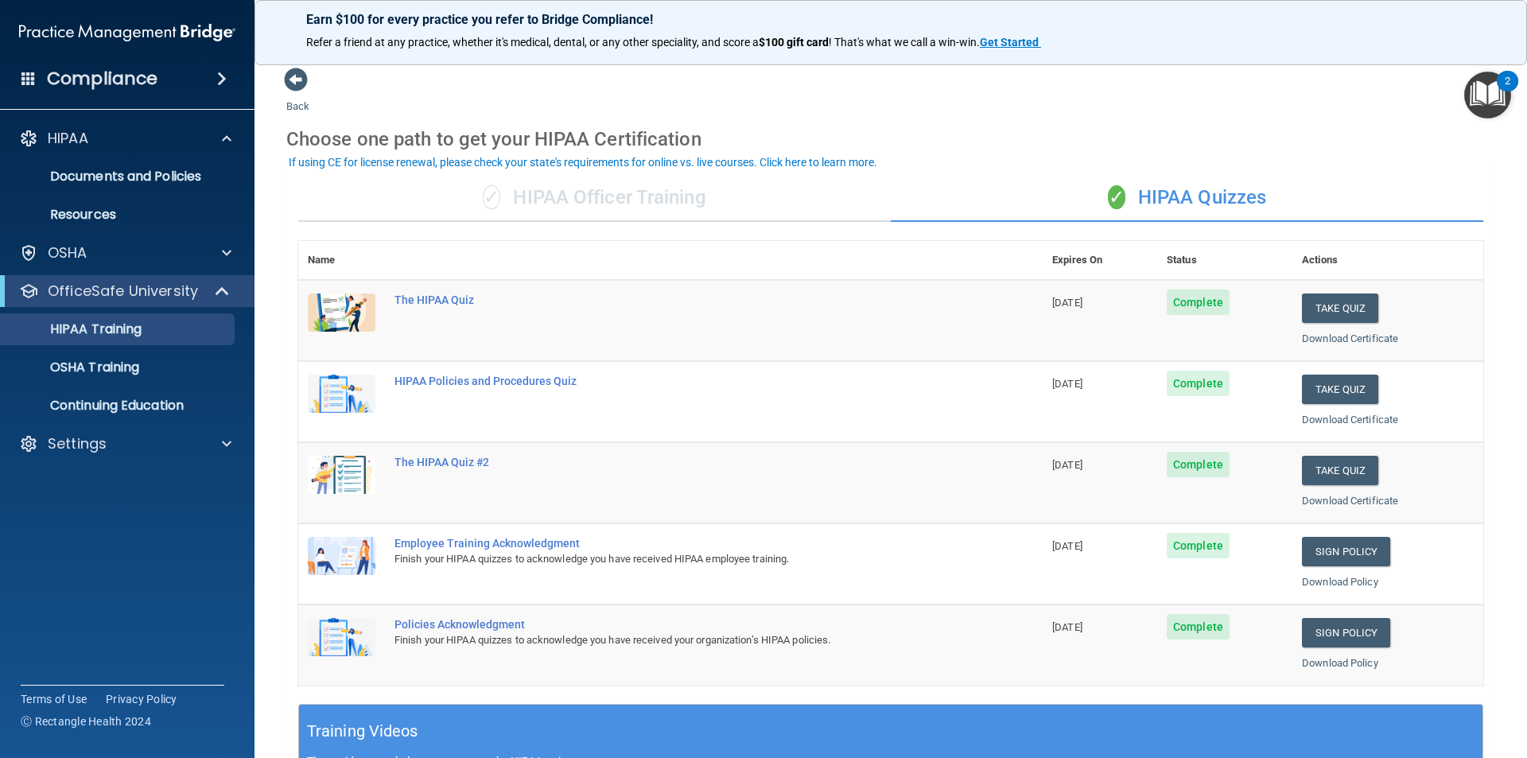
click at [1192, 302] on span "Complete" at bounding box center [1198, 302] width 63 height 25
click at [1078, 294] on td "[DATE]" at bounding box center [1100, 320] width 115 height 81
click at [420, 294] on div "The HIPAA Quiz" at bounding box center [679, 300] width 569 height 13
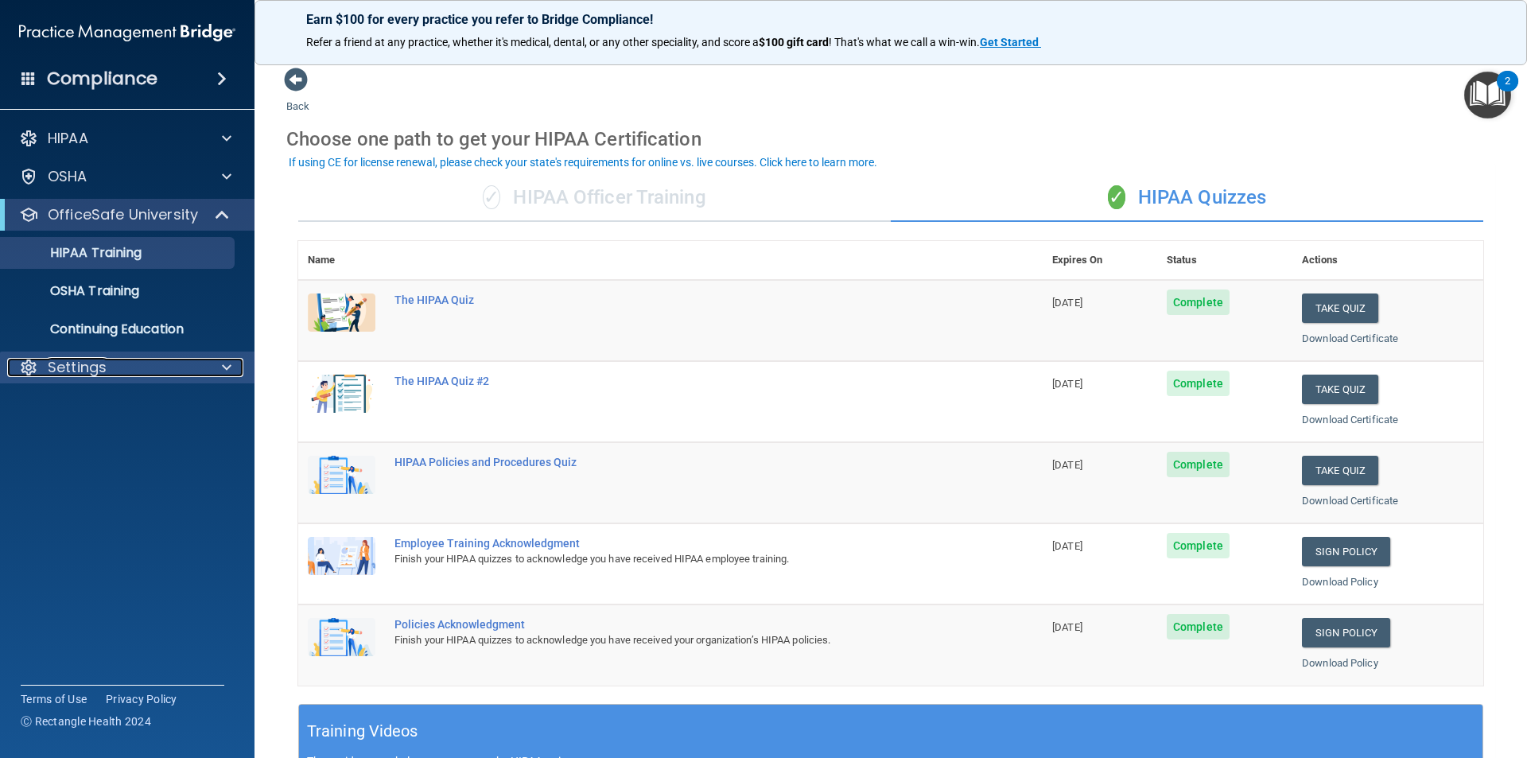
click at [138, 364] on div "Settings" at bounding box center [105, 367] width 197 height 19
click at [117, 398] on p "My Account" at bounding box center [118, 406] width 217 height 16
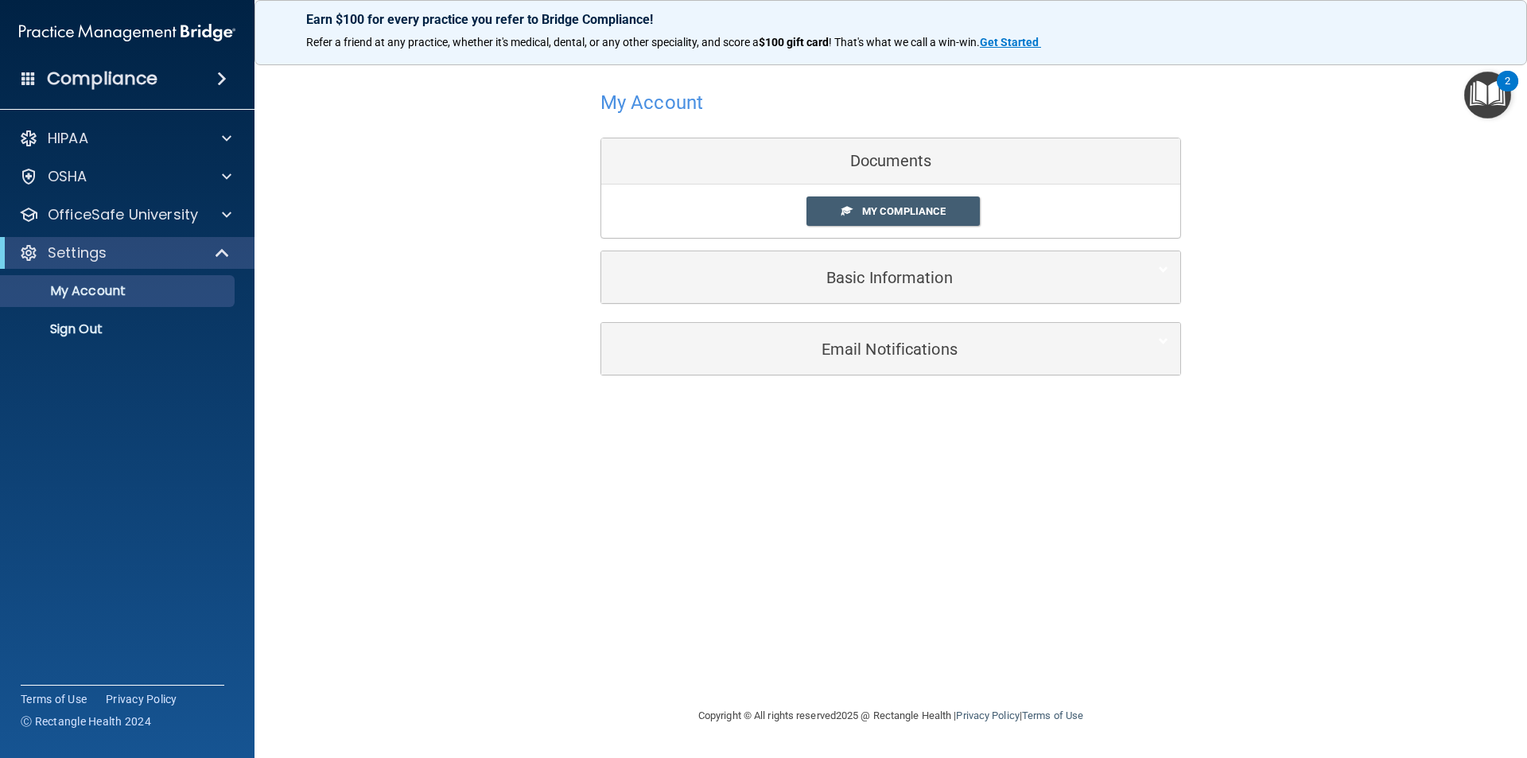
click at [916, 161] on div "Documents" at bounding box center [890, 161] width 579 height 46
click at [905, 211] on span "My Compliance" at bounding box center [904, 211] width 84 height 12
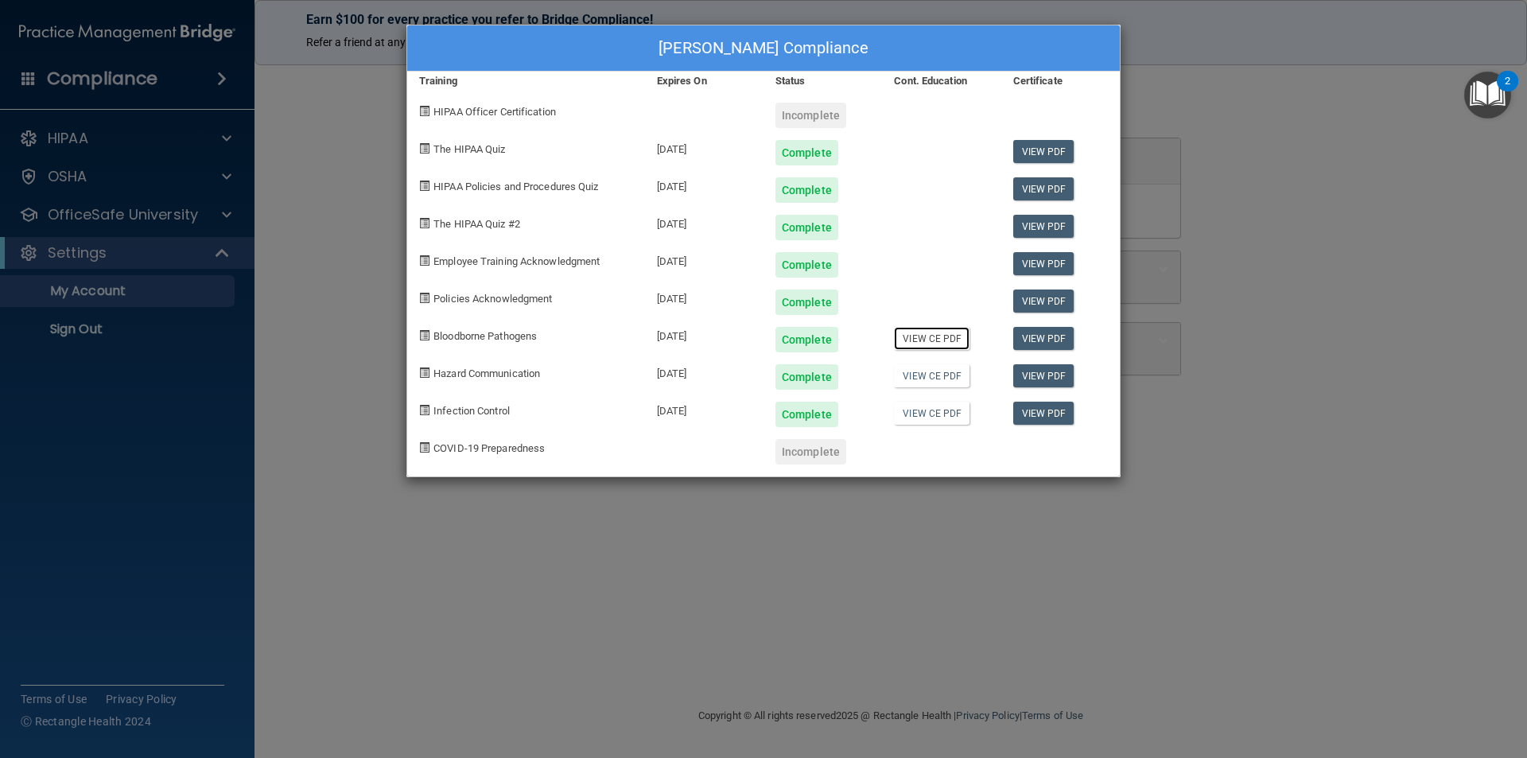
click at [936, 335] on link "View CE PDF" at bounding box center [932, 338] width 76 height 23
click at [940, 375] on link "View CE PDF" at bounding box center [932, 375] width 76 height 23
click at [928, 410] on link "View CE PDF" at bounding box center [932, 413] width 76 height 23
drag, startPoint x: 851, startPoint y: 516, endPoint x: 831, endPoint y: 517, distance: 20.7
click at [842, 516] on div "[PERSON_NAME] Compliance Training Expires On Status Cont. Education Certificate…" at bounding box center [763, 379] width 1527 height 758
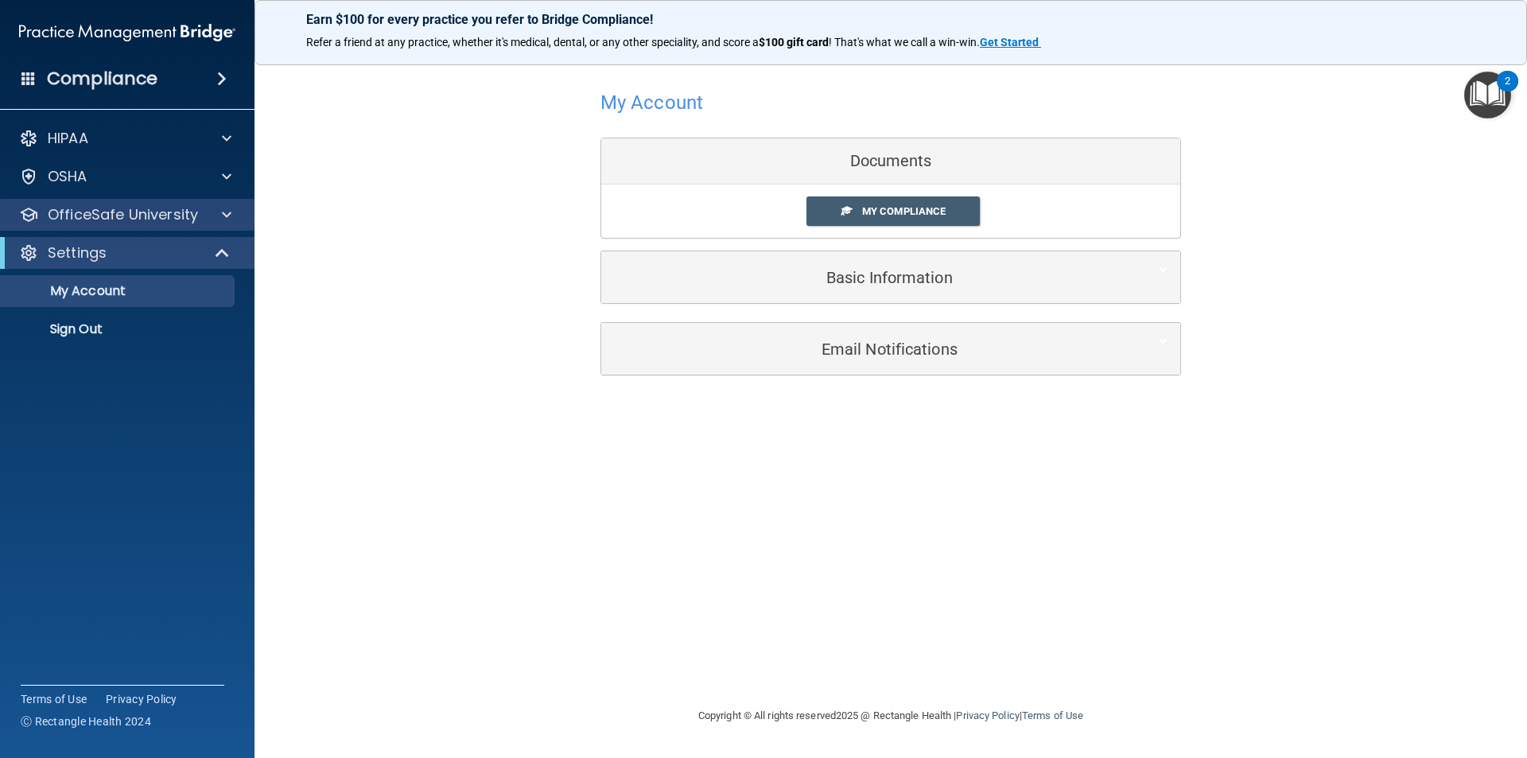
click at [82, 201] on div "OfficeSafe University" at bounding box center [127, 215] width 255 height 32
drag, startPoint x: 113, startPoint y: 216, endPoint x: 123, endPoint y: 247, distance: 32.5
click at [113, 217] on p "OfficeSafe University" at bounding box center [123, 214] width 150 height 19
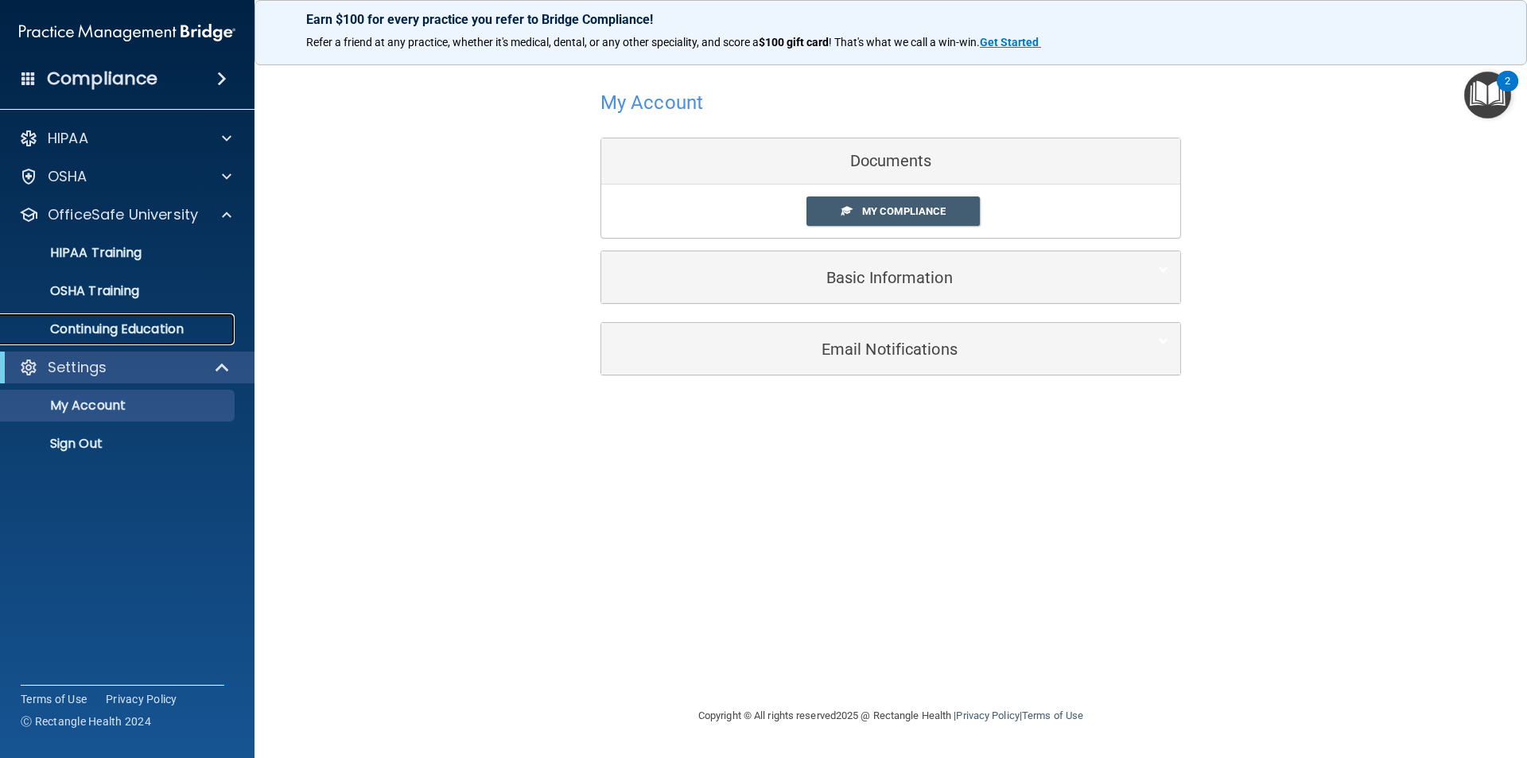
click at [135, 319] on link "Continuing Education" at bounding box center [109, 329] width 251 height 32
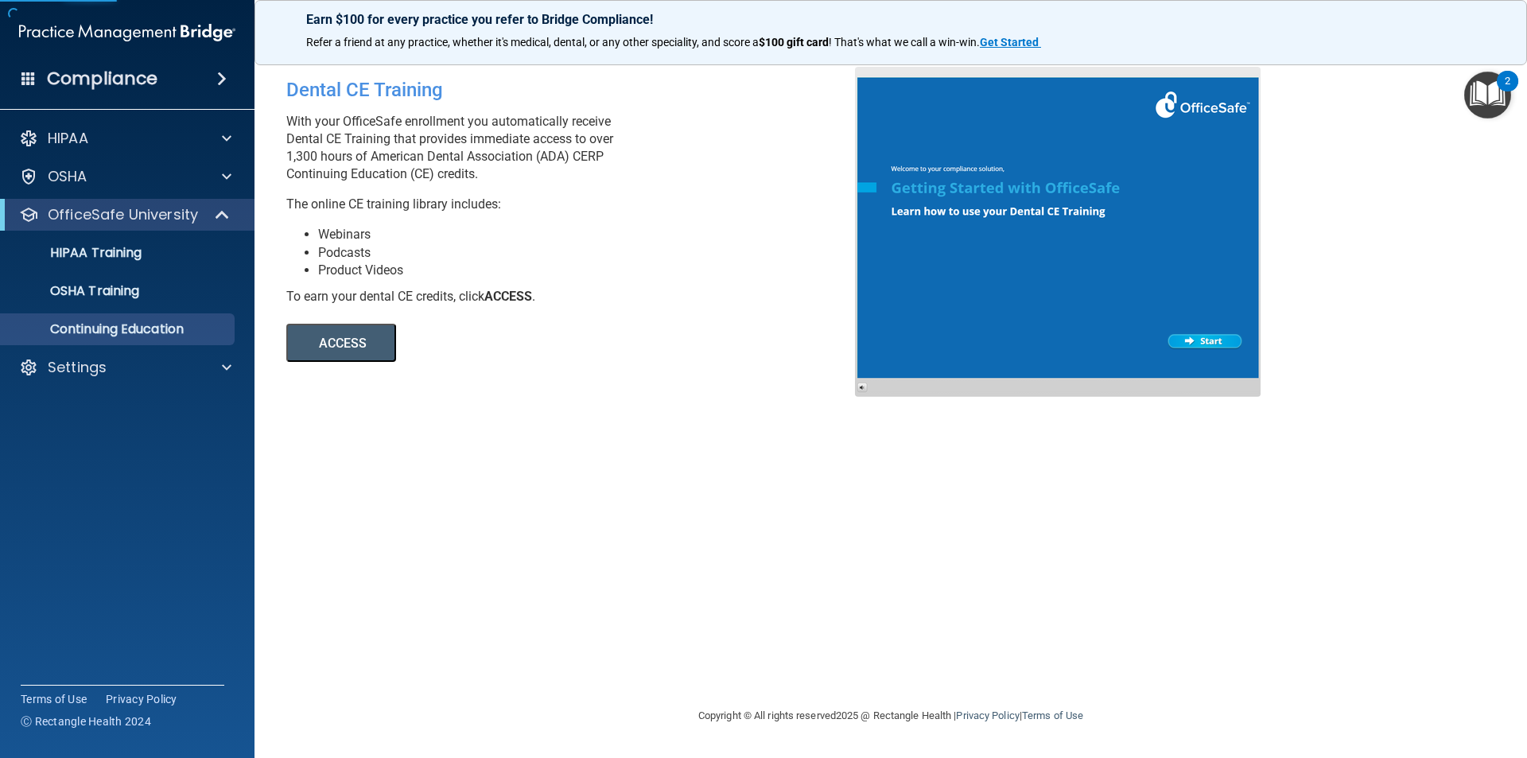
click at [349, 352] on button "ACCESS" at bounding box center [341, 343] width 110 height 38
